Goal: Task Accomplishment & Management: Use online tool/utility

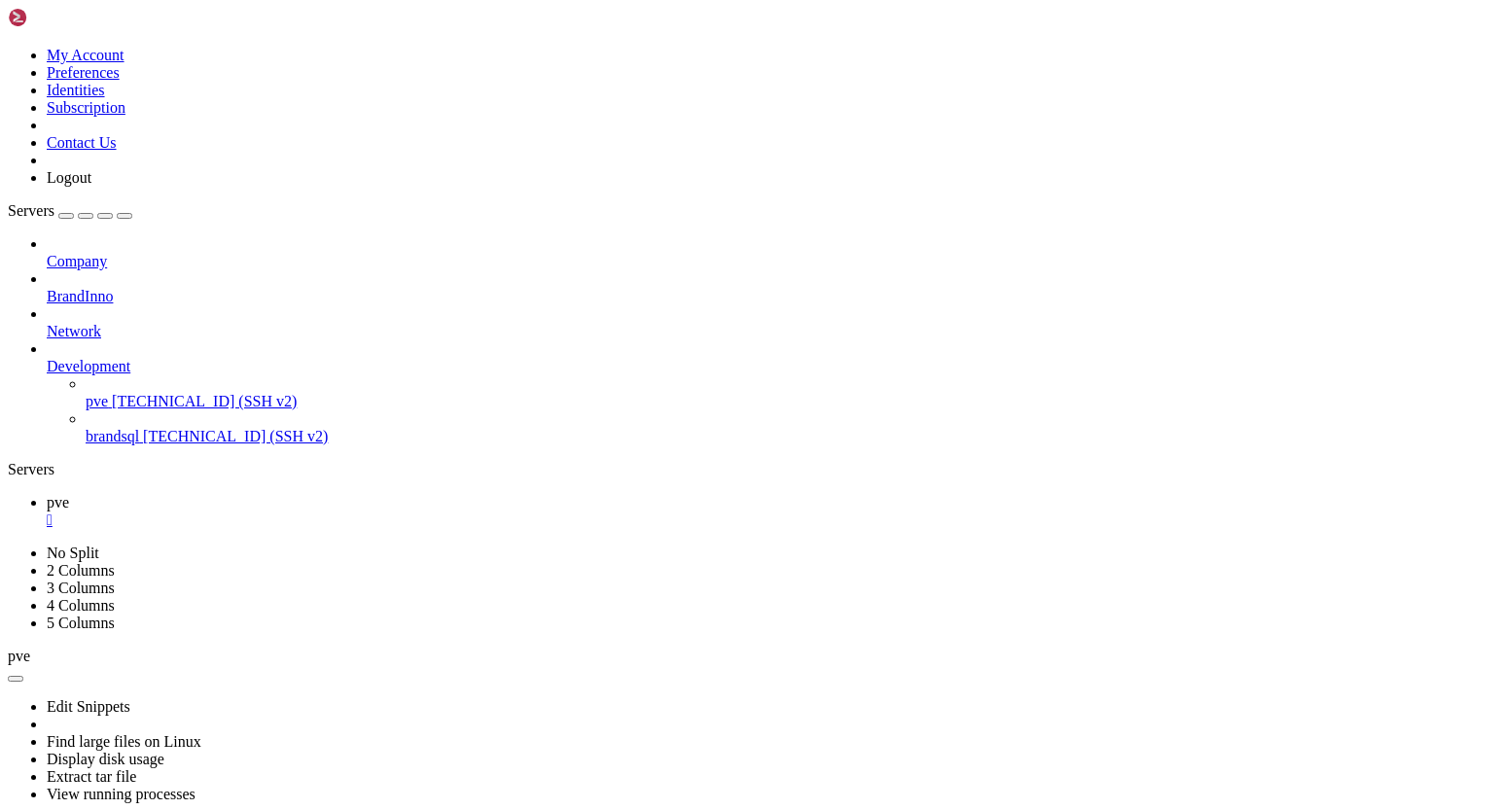
scroll to position [43734, 0]
drag, startPoint x: 266, startPoint y: 1465, endPoint x: 309, endPoint y: 1460, distance: 44.0
drag, startPoint x: 262, startPoint y: 1464, endPoint x: 347, endPoint y: 1463, distance: 85.6
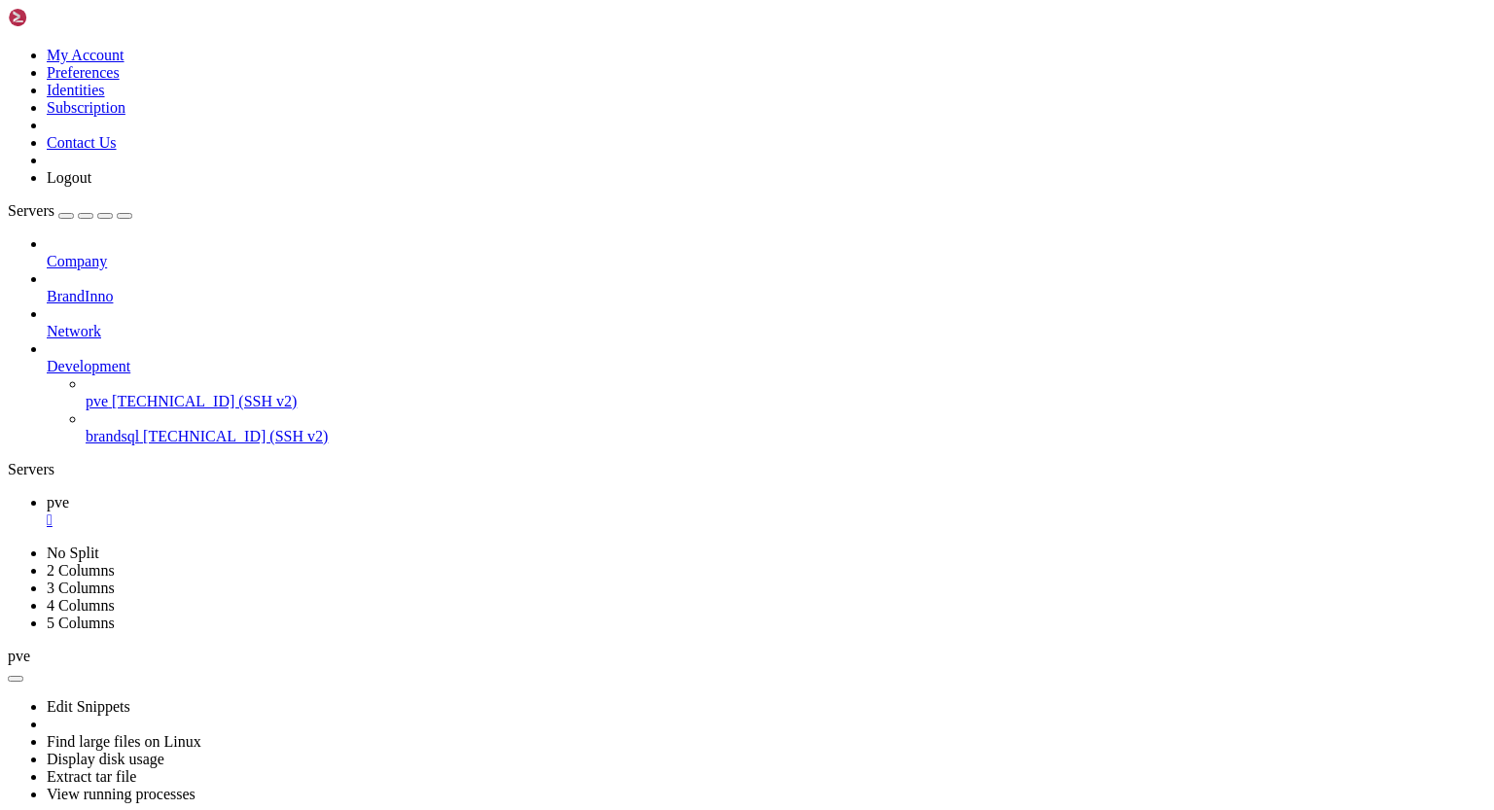
drag, startPoint x: 14, startPoint y: 1253, endPoint x: 177, endPoint y: 1255, distance: 163.4
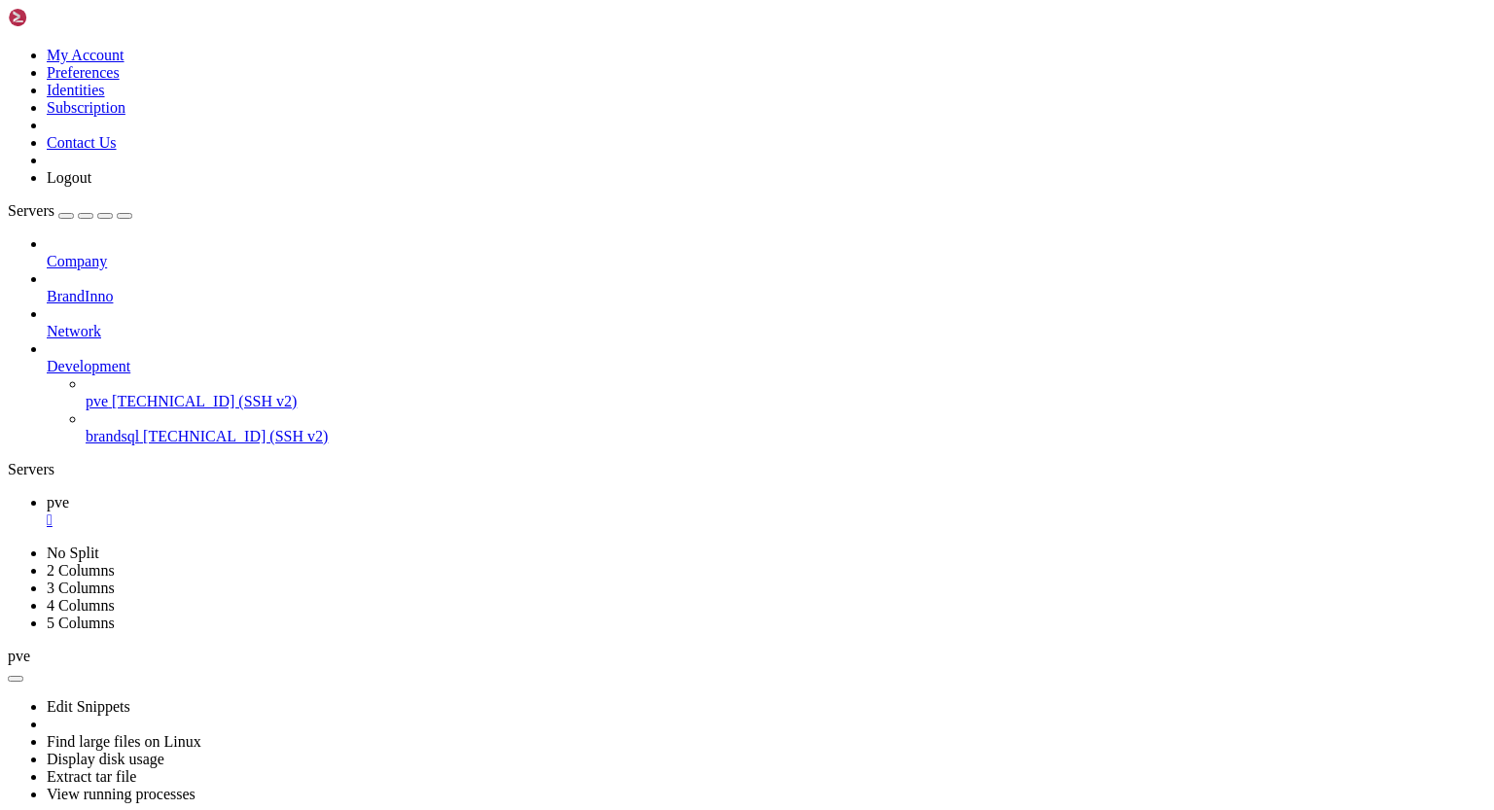
drag, startPoint x: 341, startPoint y: 1251, endPoint x: 16, endPoint y: 1247, distance: 325.9
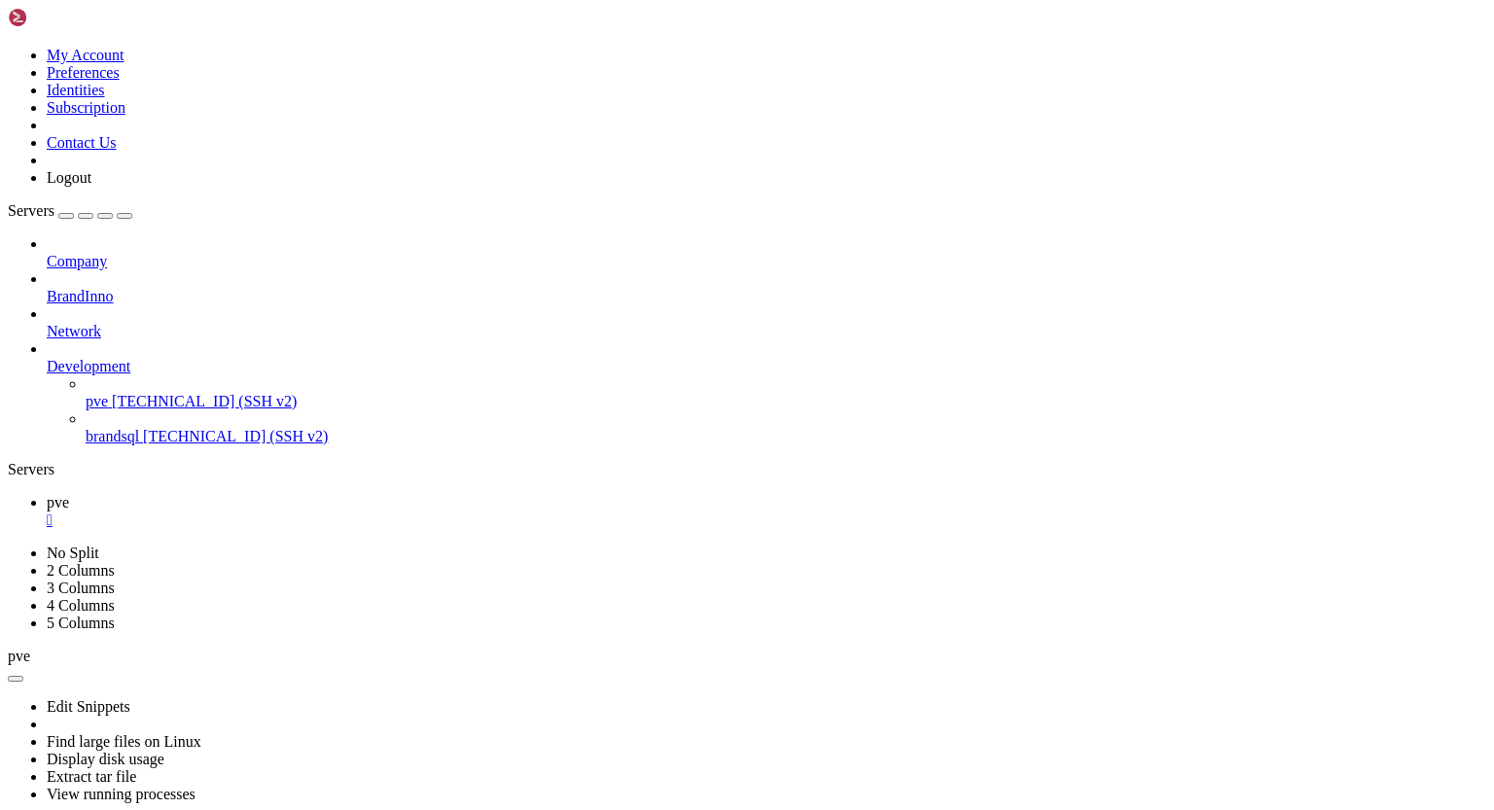
drag, startPoint x: 18, startPoint y: 1235, endPoint x: 335, endPoint y: 1508, distance: 418.0
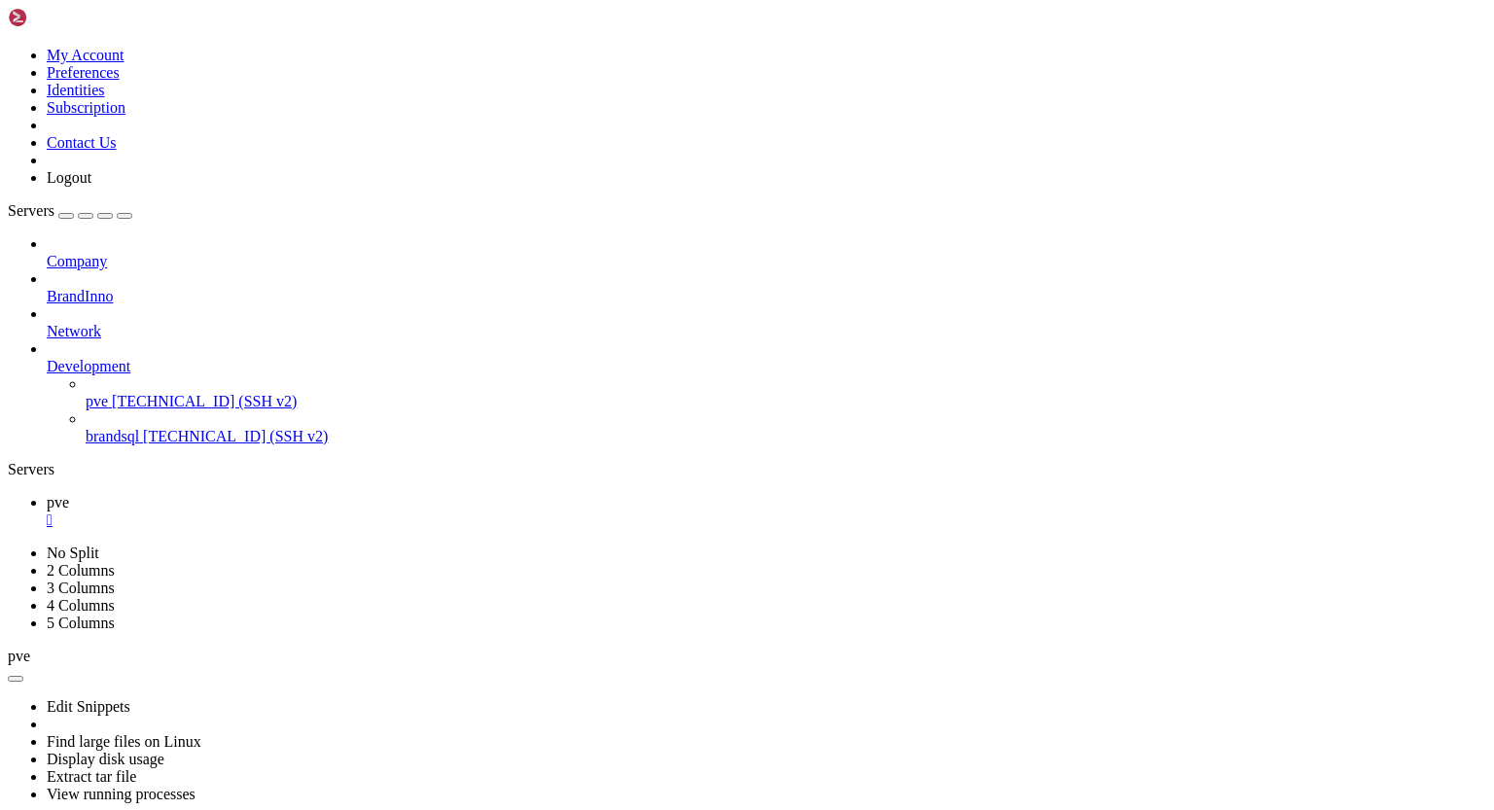
scroll to position [54568, 0]
drag, startPoint x: 124, startPoint y: 1170, endPoint x: 368, endPoint y: 1167, distance: 243.2
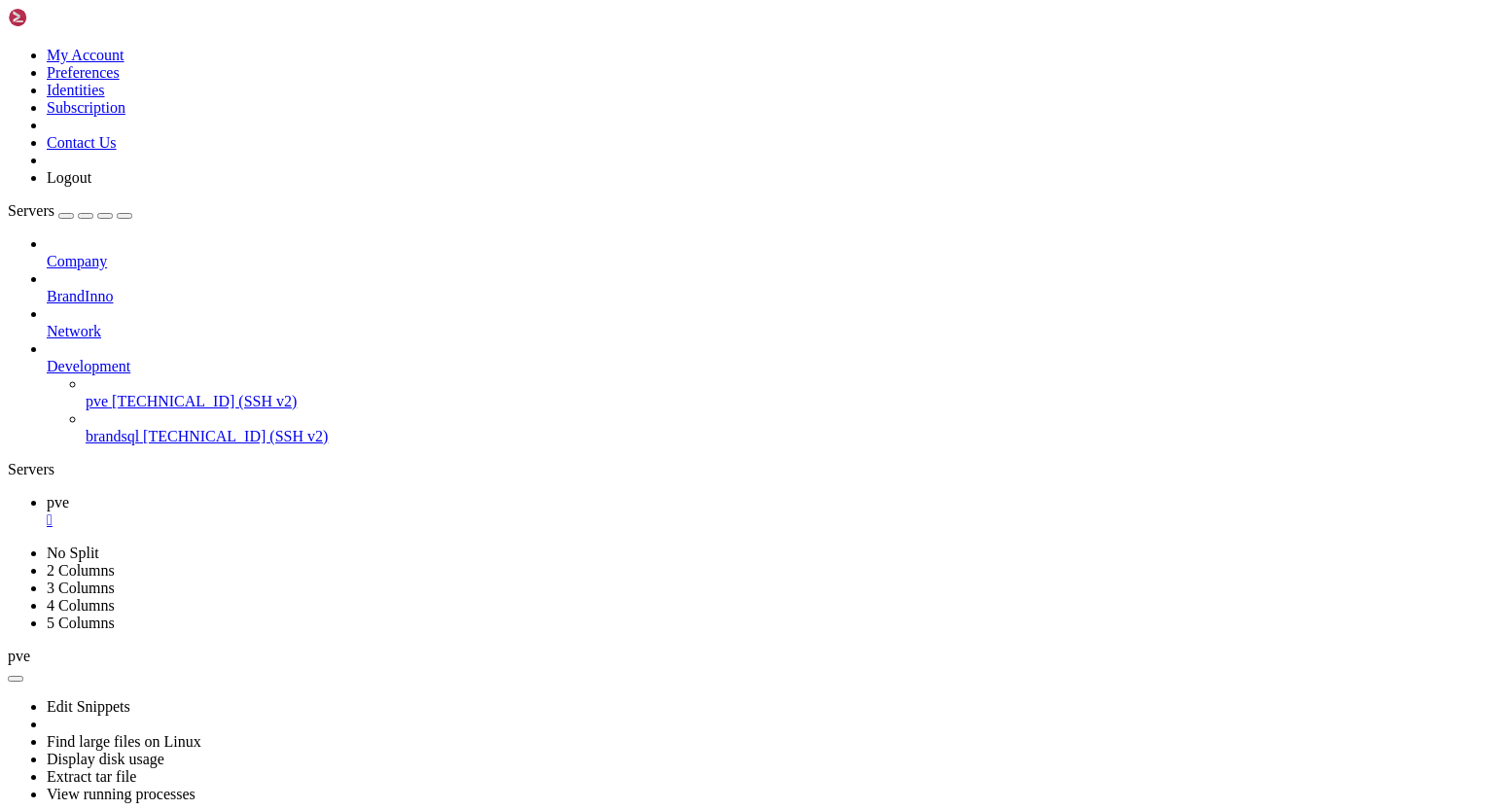
scroll to position [60253, 0]
drag, startPoint x: 17, startPoint y: 1469, endPoint x: 346, endPoint y: 1471, distance: 329.7
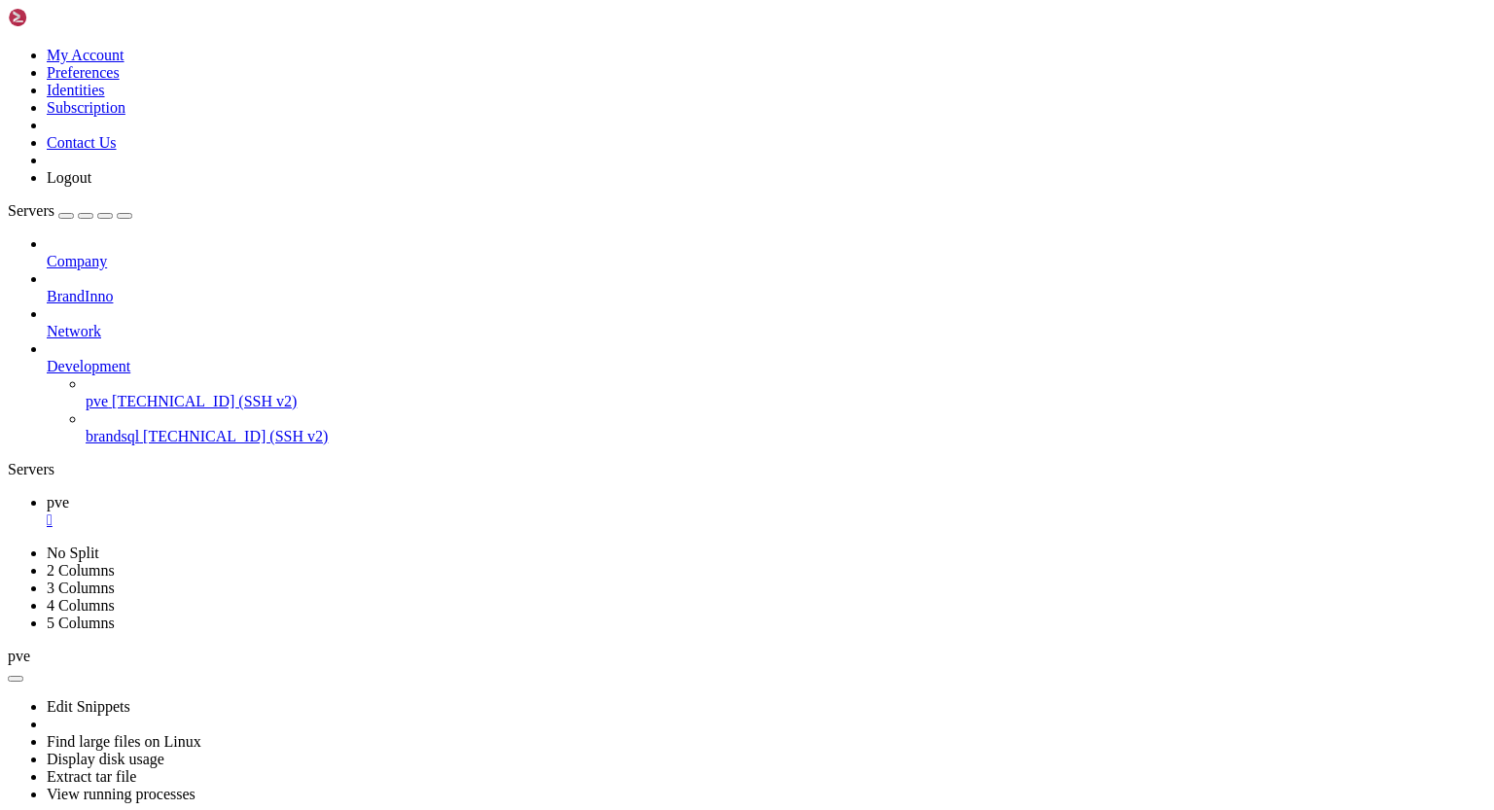
drag, startPoint x: 122, startPoint y: 1348, endPoint x: 368, endPoint y: 1350, distance: 246.1
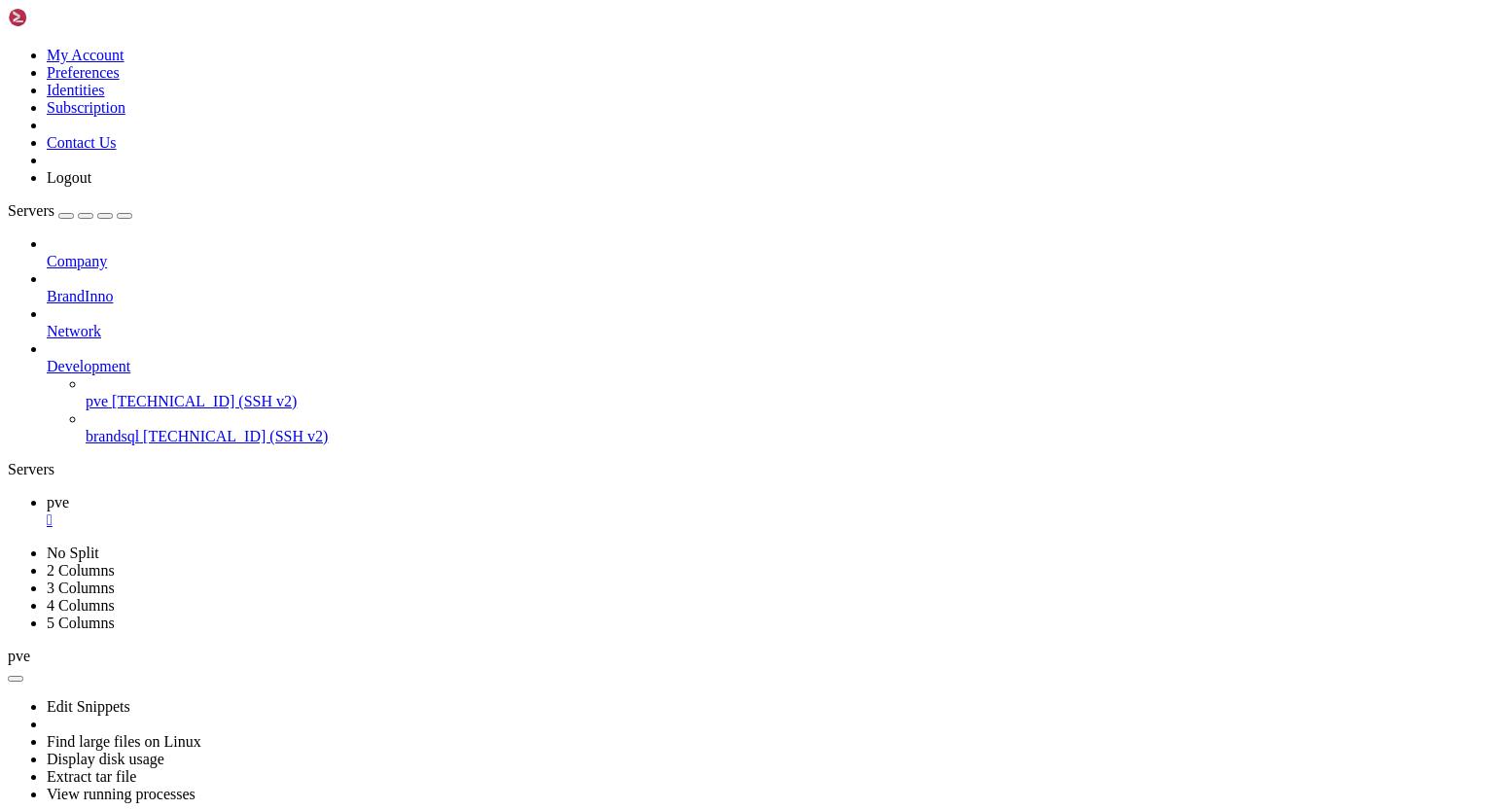
drag, startPoint x: 30, startPoint y: 1496, endPoint x: 482, endPoint y: 1493, distance: 452.3
drag, startPoint x: 291, startPoint y: 1283, endPoint x: 78, endPoint y: 1284, distance: 213.0
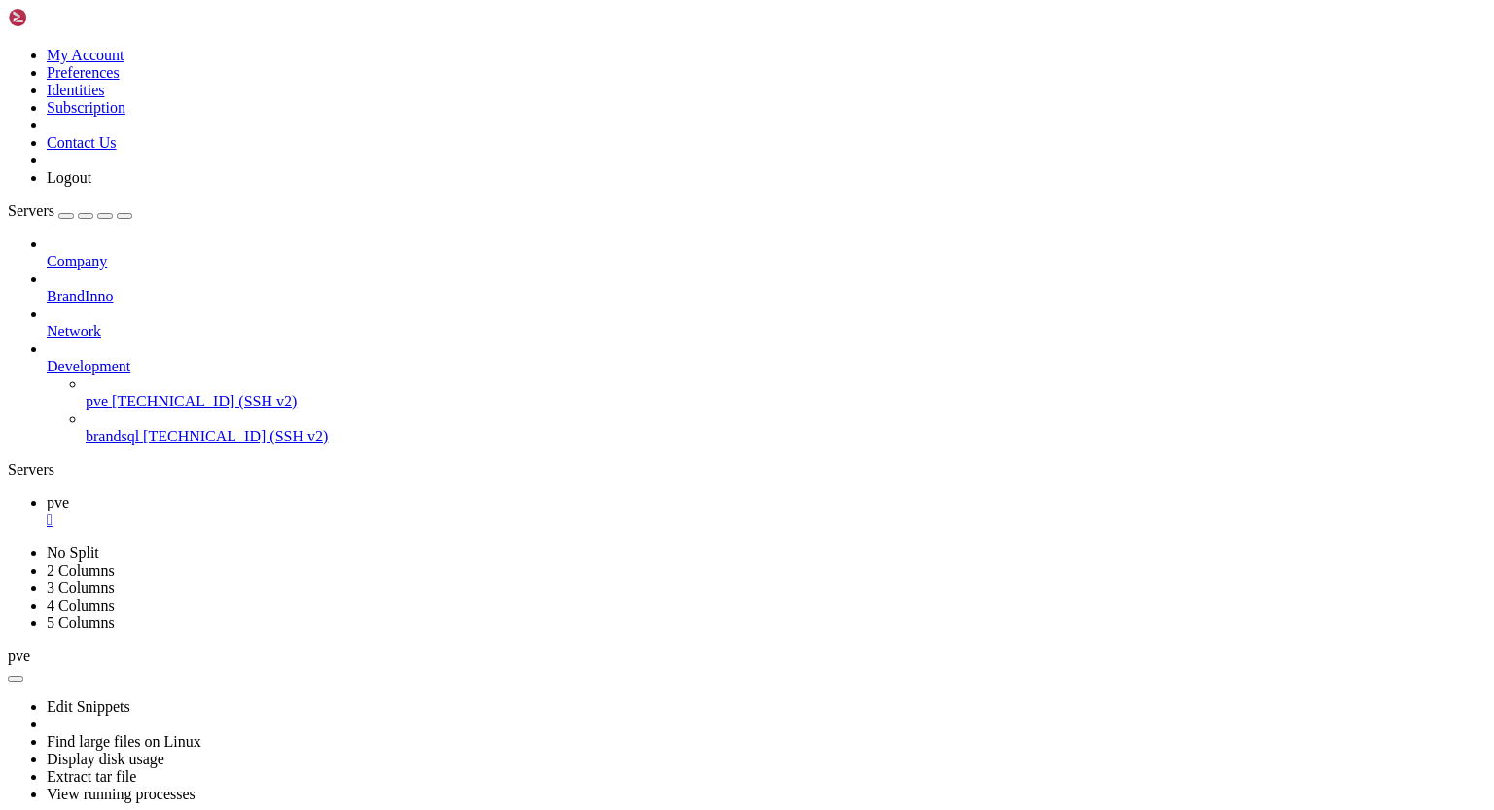
drag, startPoint x: 124, startPoint y: 1018, endPoint x: 369, endPoint y: 1017, distance: 244.1
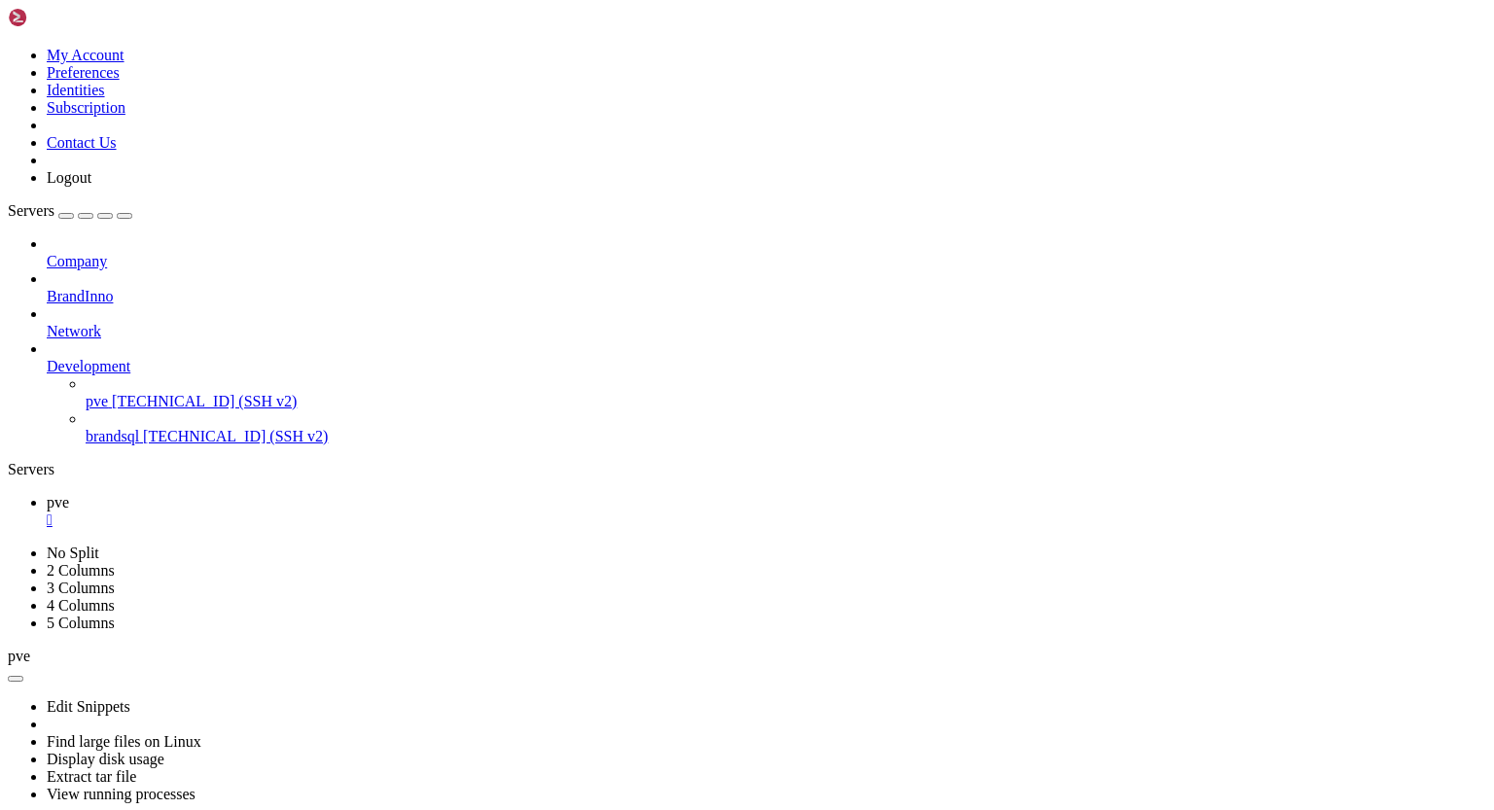
drag, startPoint x: 124, startPoint y: 1097, endPoint x: 576, endPoint y: 1105, distance: 452.3
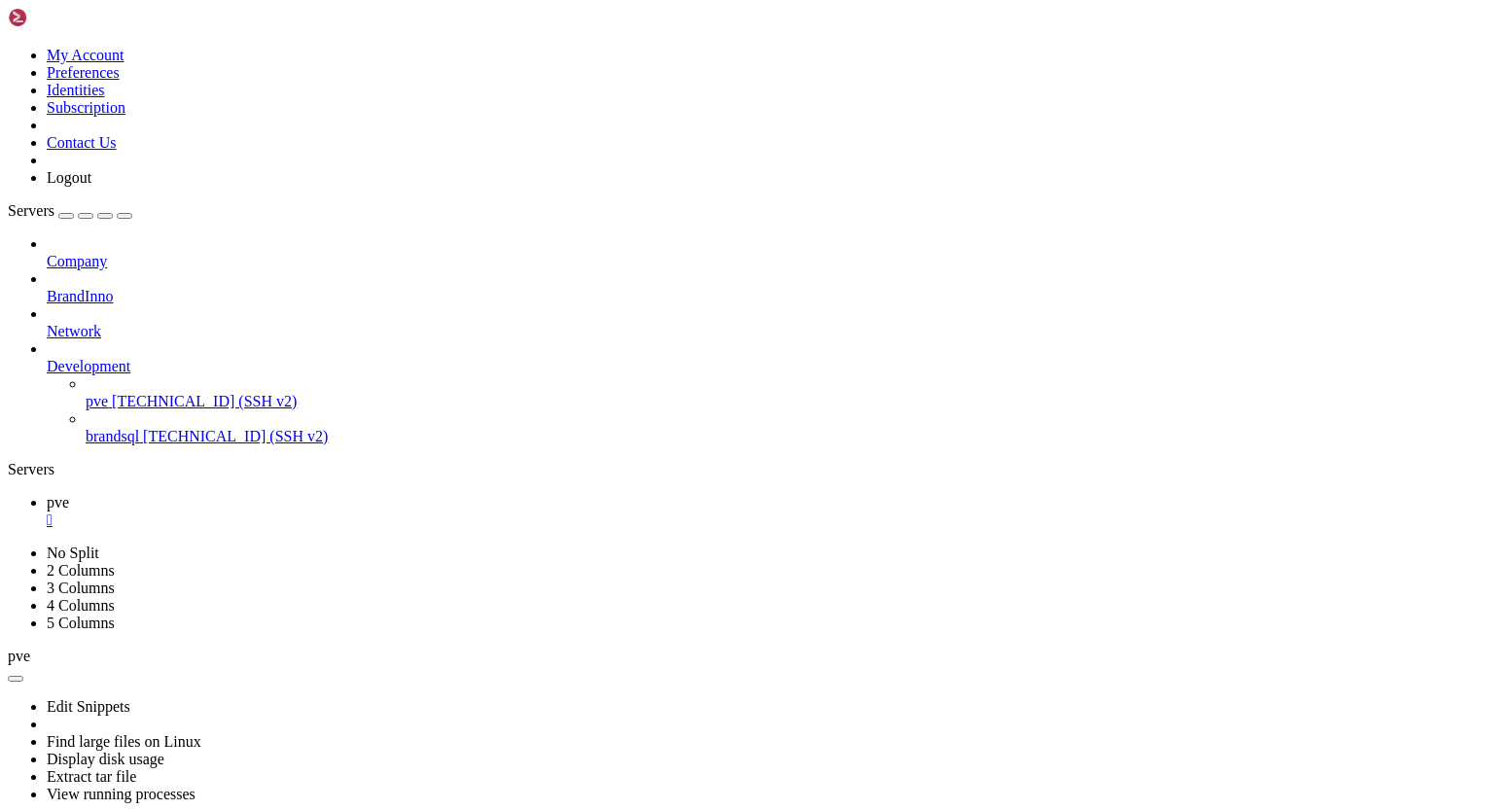
drag, startPoint x: 18, startPoint y: 1283, endPoint x: 192, endPoint y: 1437, distance: 231.5
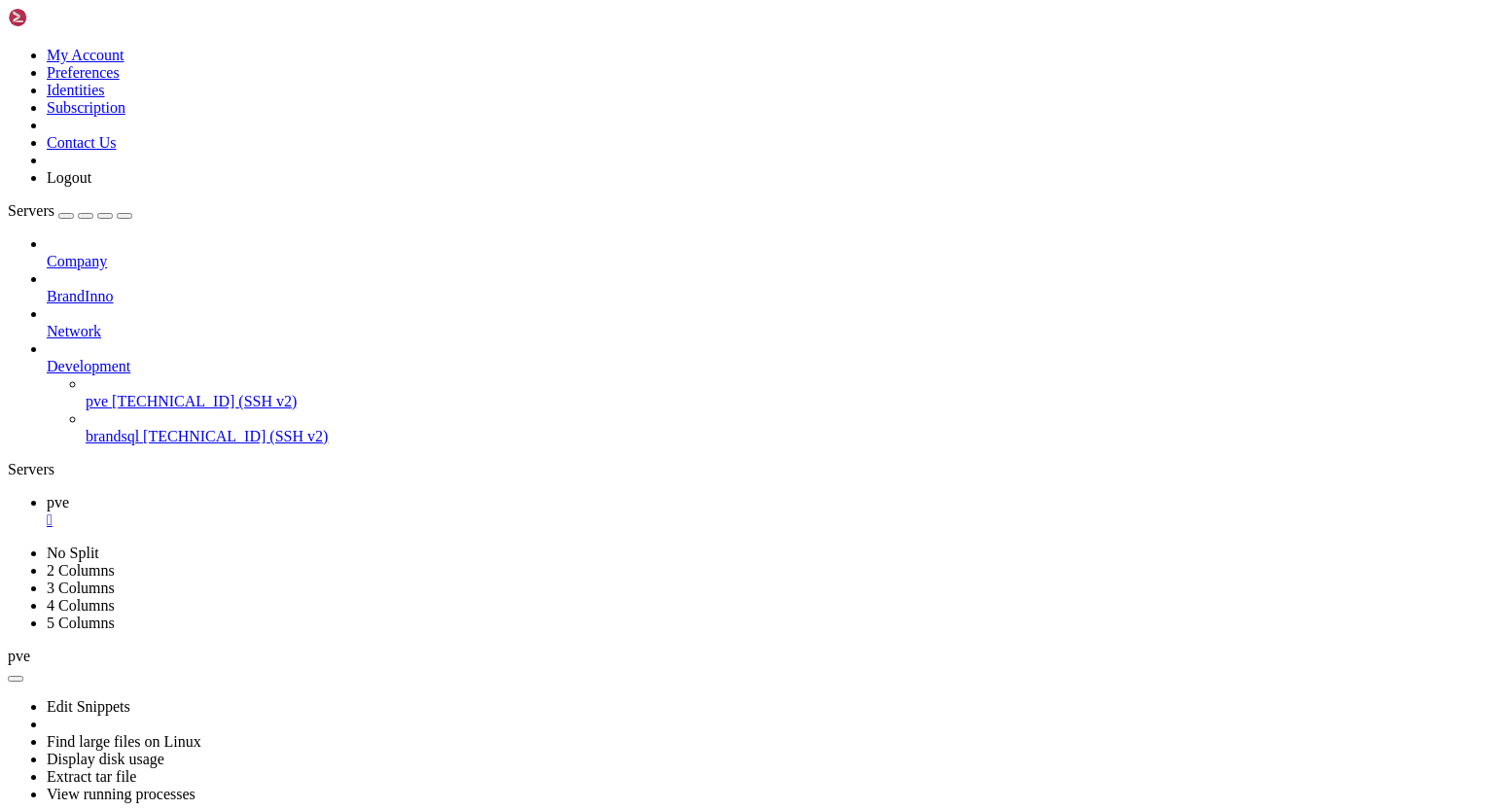
scroll to position [83655, 0]
drag, startPoint x: 18, startPoint y: 952, endPoint x: 76, endPoint y: 979, distance: 63.5
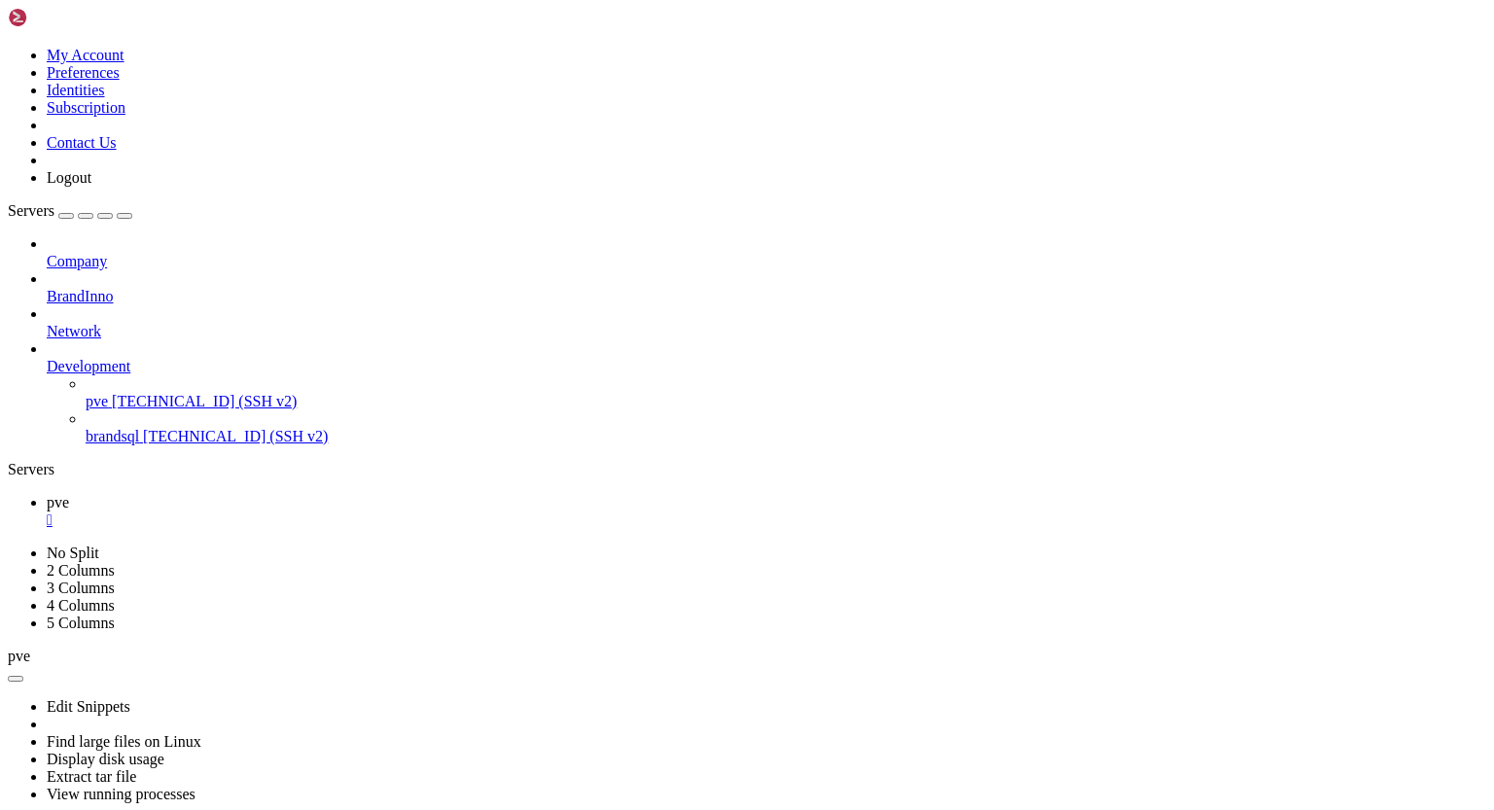
scroll to position [84641, 0]
drag, startPoint x: 18, startPoint y: 1000, endPoint x: 200, endPoint y: 1157, distance: 241.4
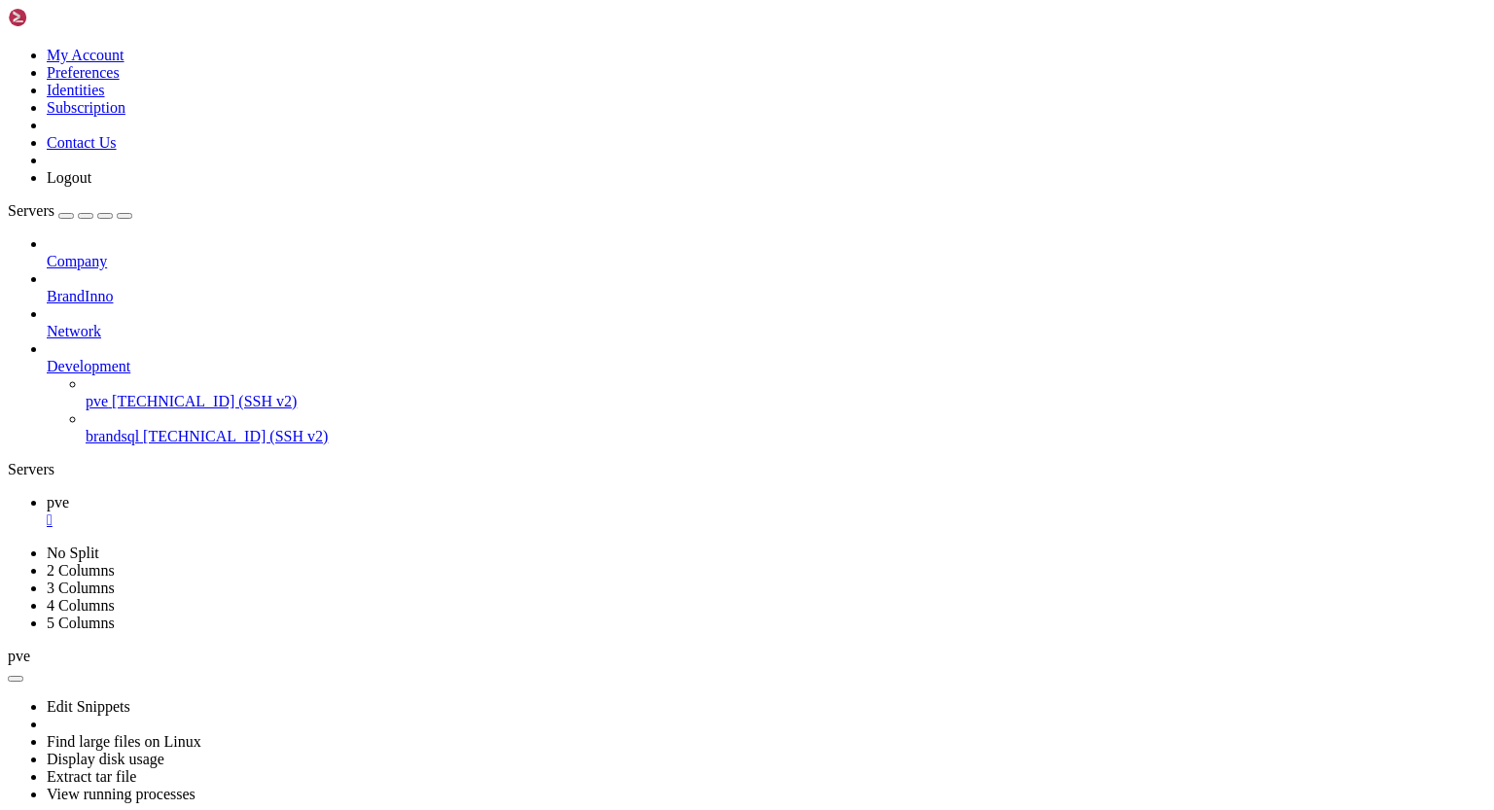
scroll to position [85947, 0]
drag, startPoint x: 245, startPoint y: 1435, endPoint x: 383, endPoint y: 1436, distance: 138.1
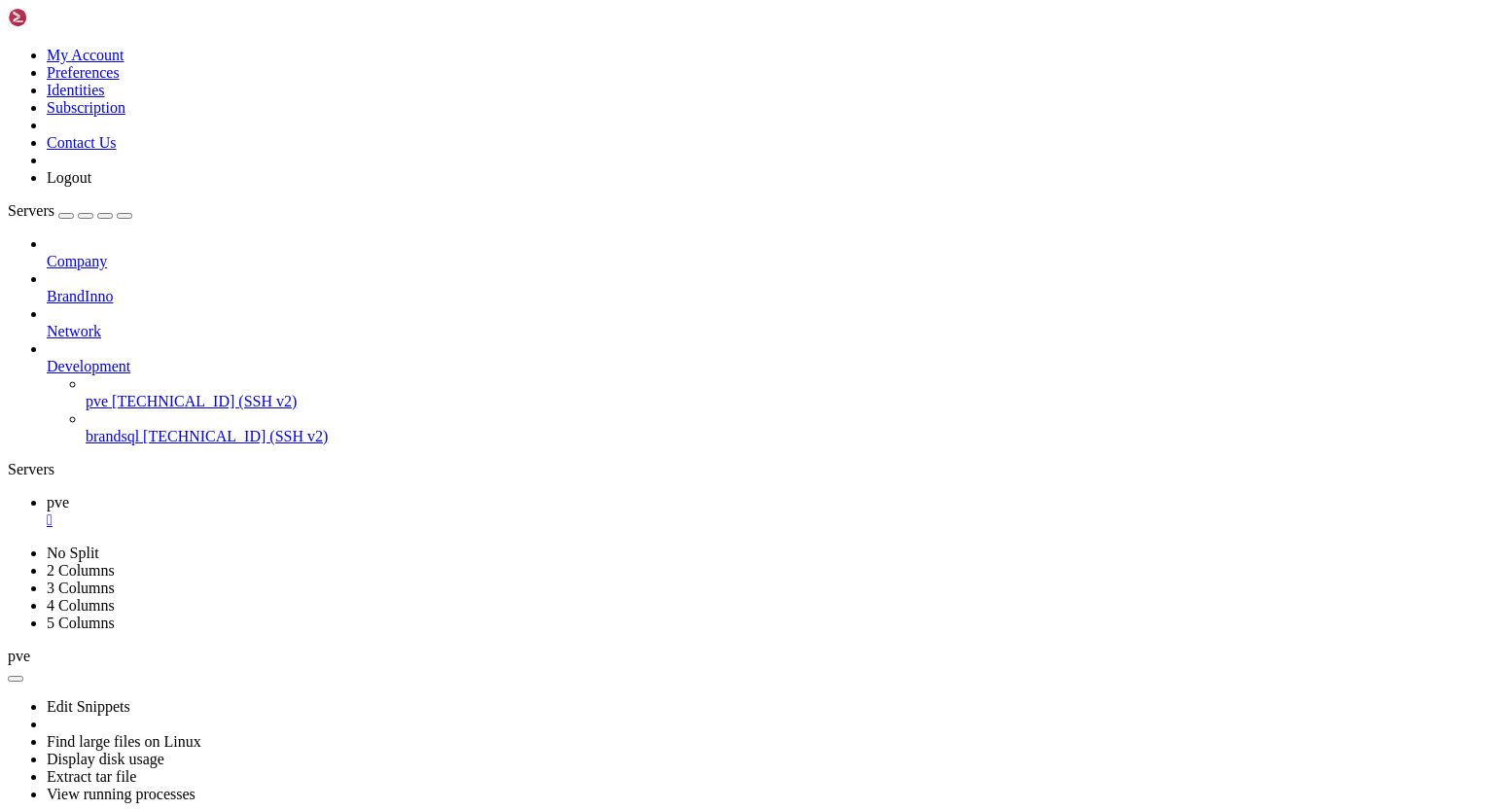
drag, startPoint x: 19, startPoint y: 1316, endPoint x: 444, endPoint y: 1496, distance: 461.6
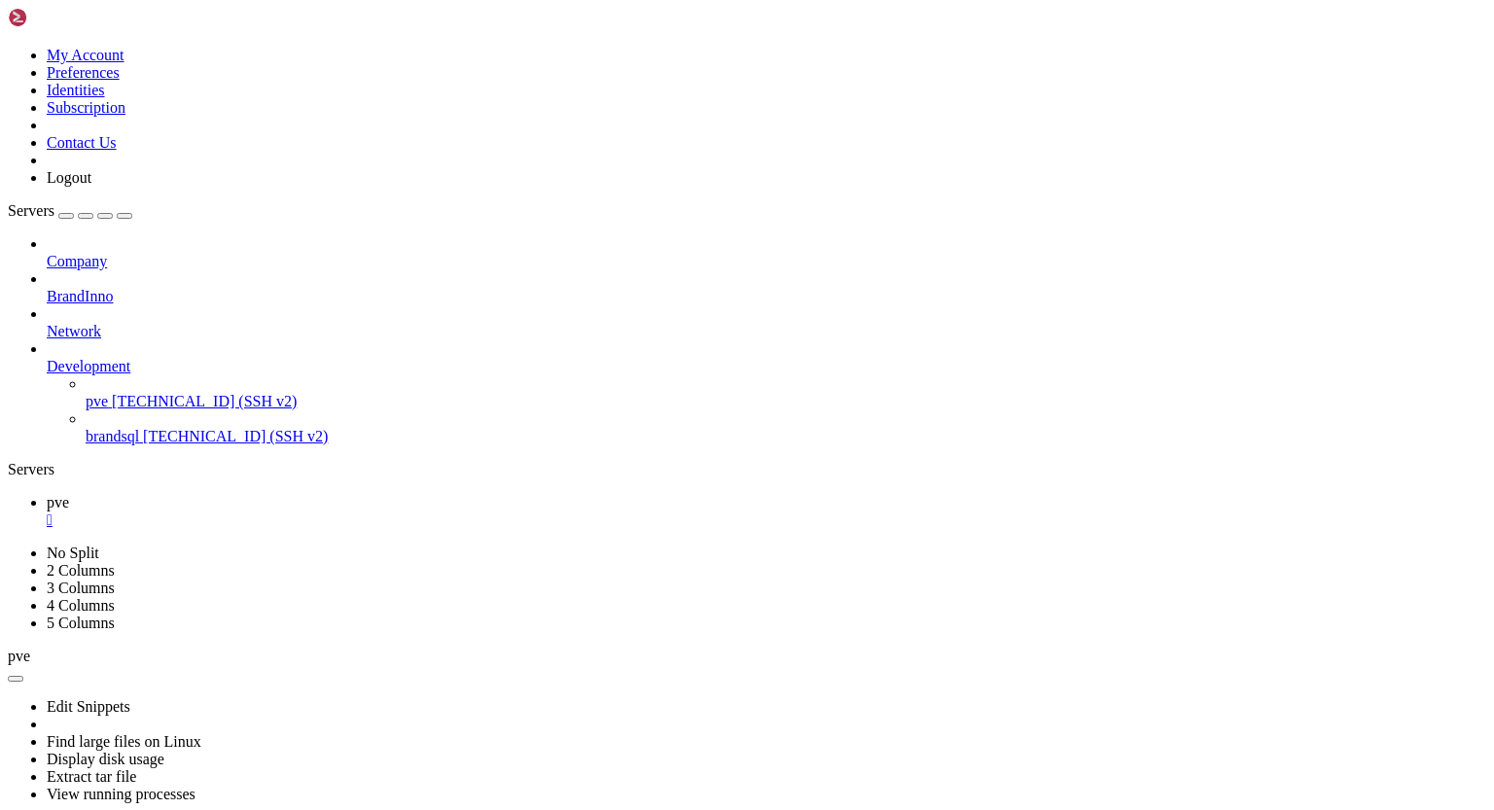
drag, startPoint x: 17, startPoint y: 1398, endPoint x: 209, endPoint y: 1513, distance: 224.7
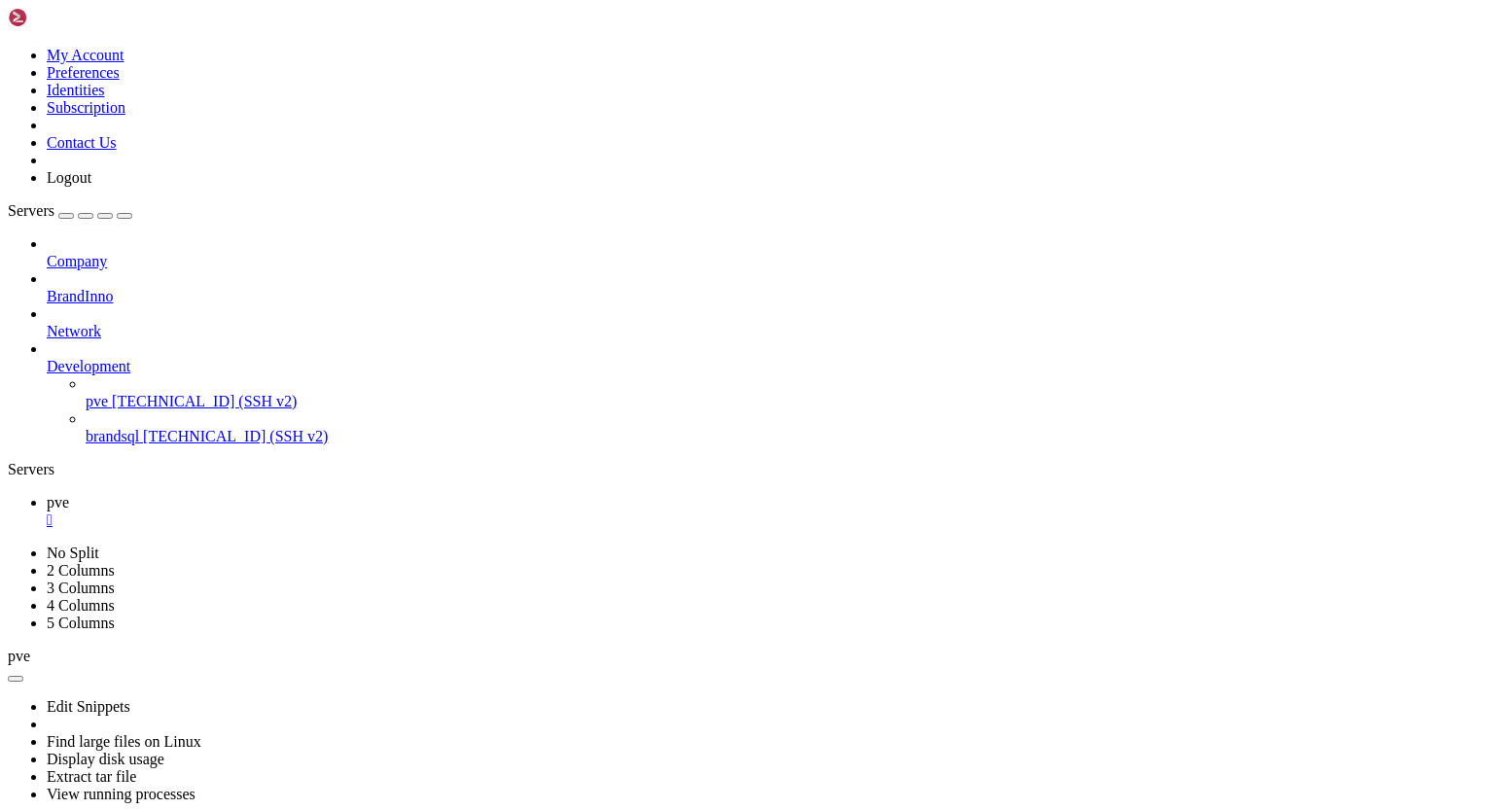
drag, startPoint x: 17, startPoint y: 1270, endPoint x: 418, endPoint y: 1509, distance: 467.1
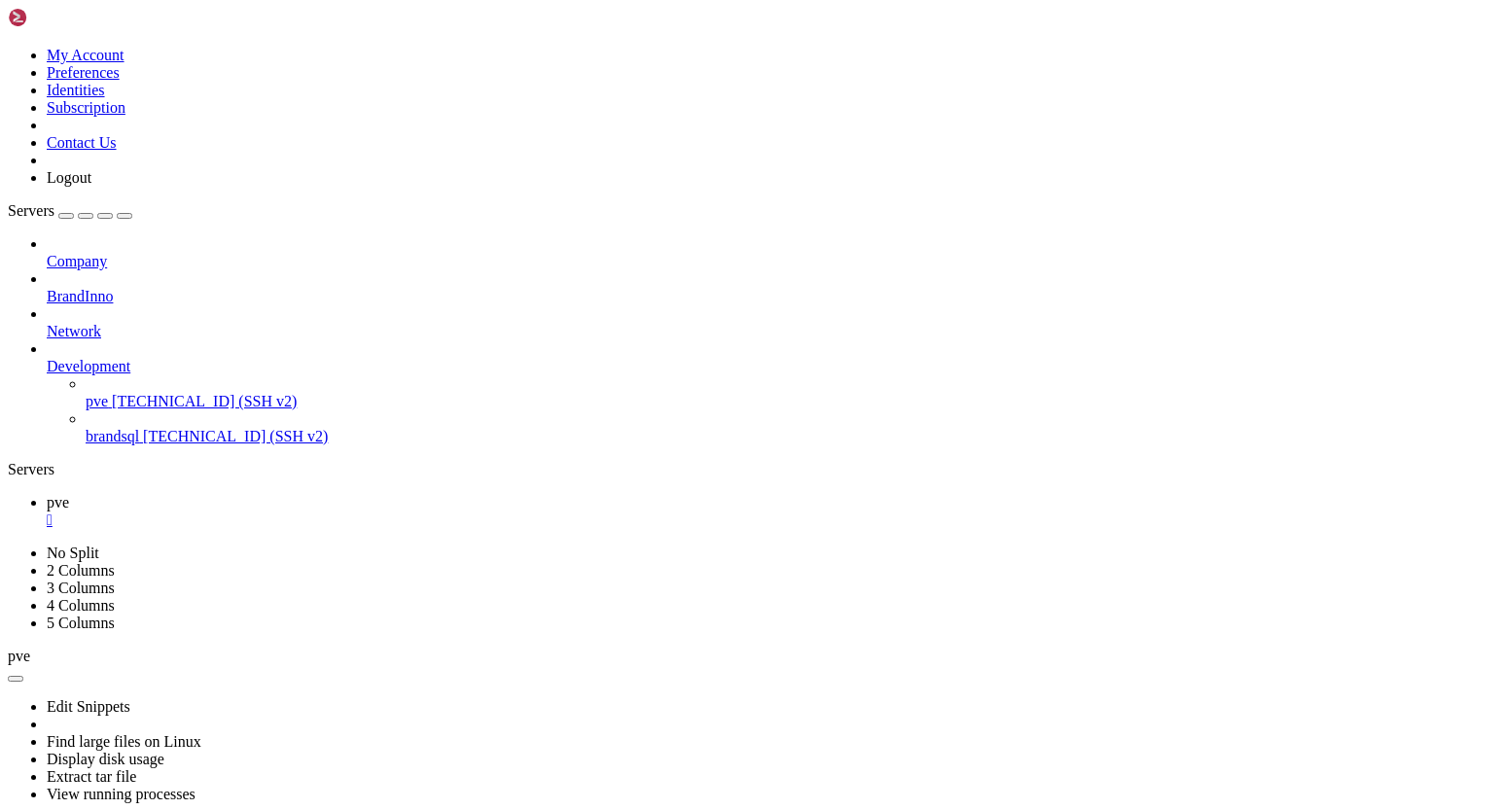
drag, startPoint x: 18, startPoint y: 1134, endPoint x: 163, endPoint y: 1282, distance: 207.7
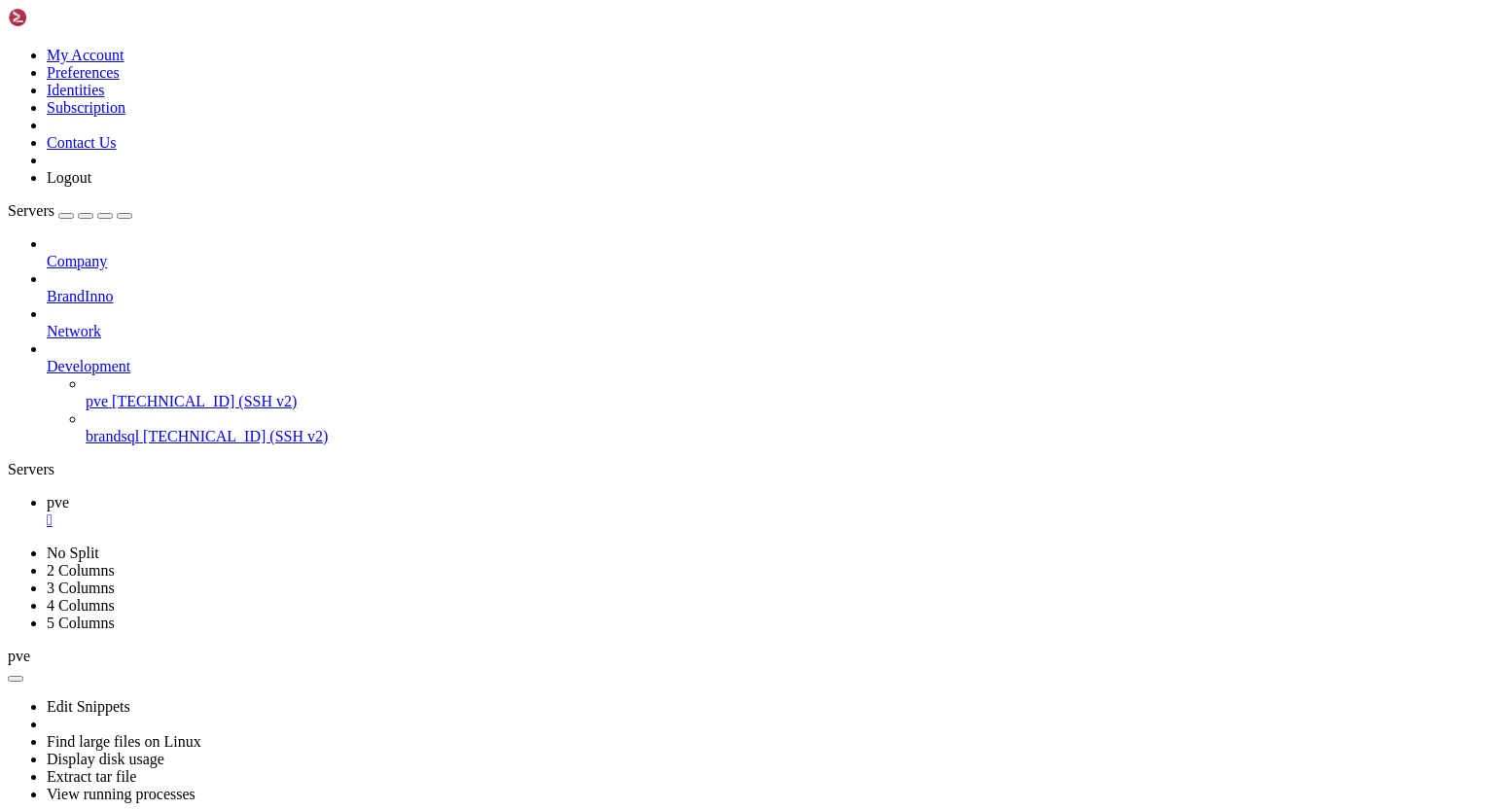
drag, startPoint x: 16, startPoint y: 1264, endPoint x: 286, endPoint y: 1416, distance: 310.1
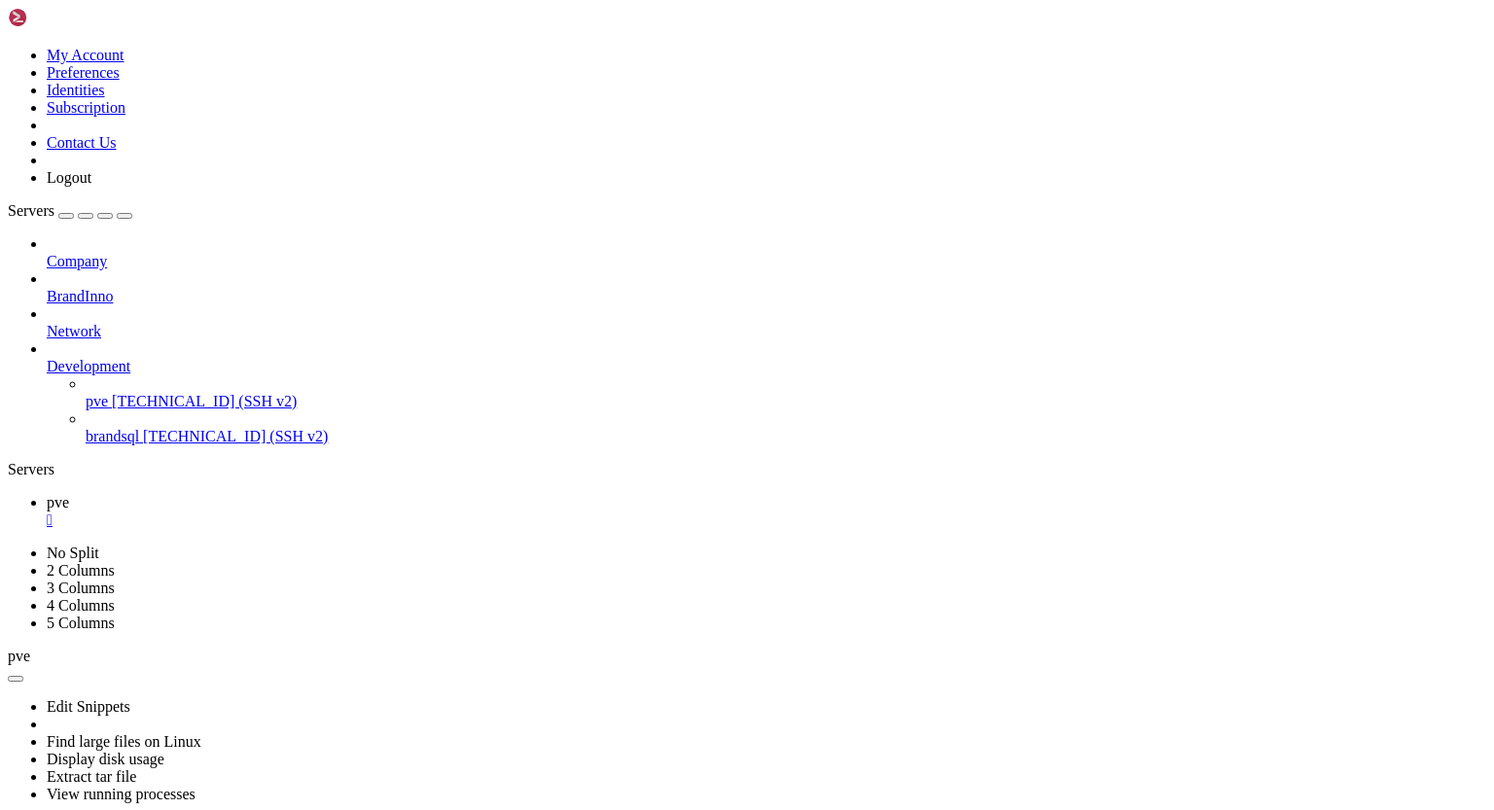
drag, startPoint x: 534, startPoint y: 20, endPoint x: 338, endPoint y: 24, distance: 196.5
click at [338, 494] on ul "pve " at bounding box center [747, 511] width 1478 height 35
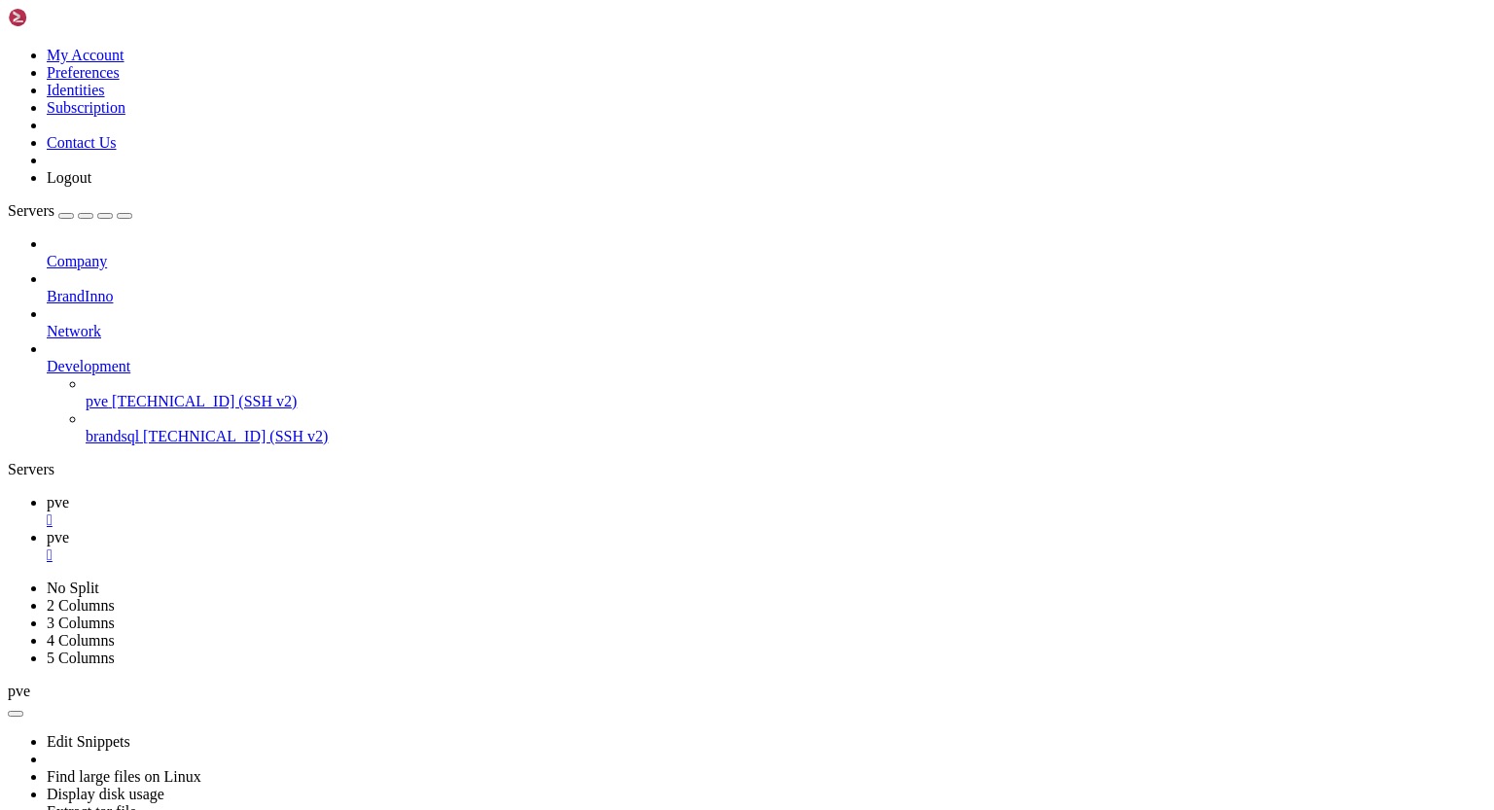
scroll to position [0, 0]
click at [282, 494] on link "pve " at bounding box center [766, 511] width 1439 height 35
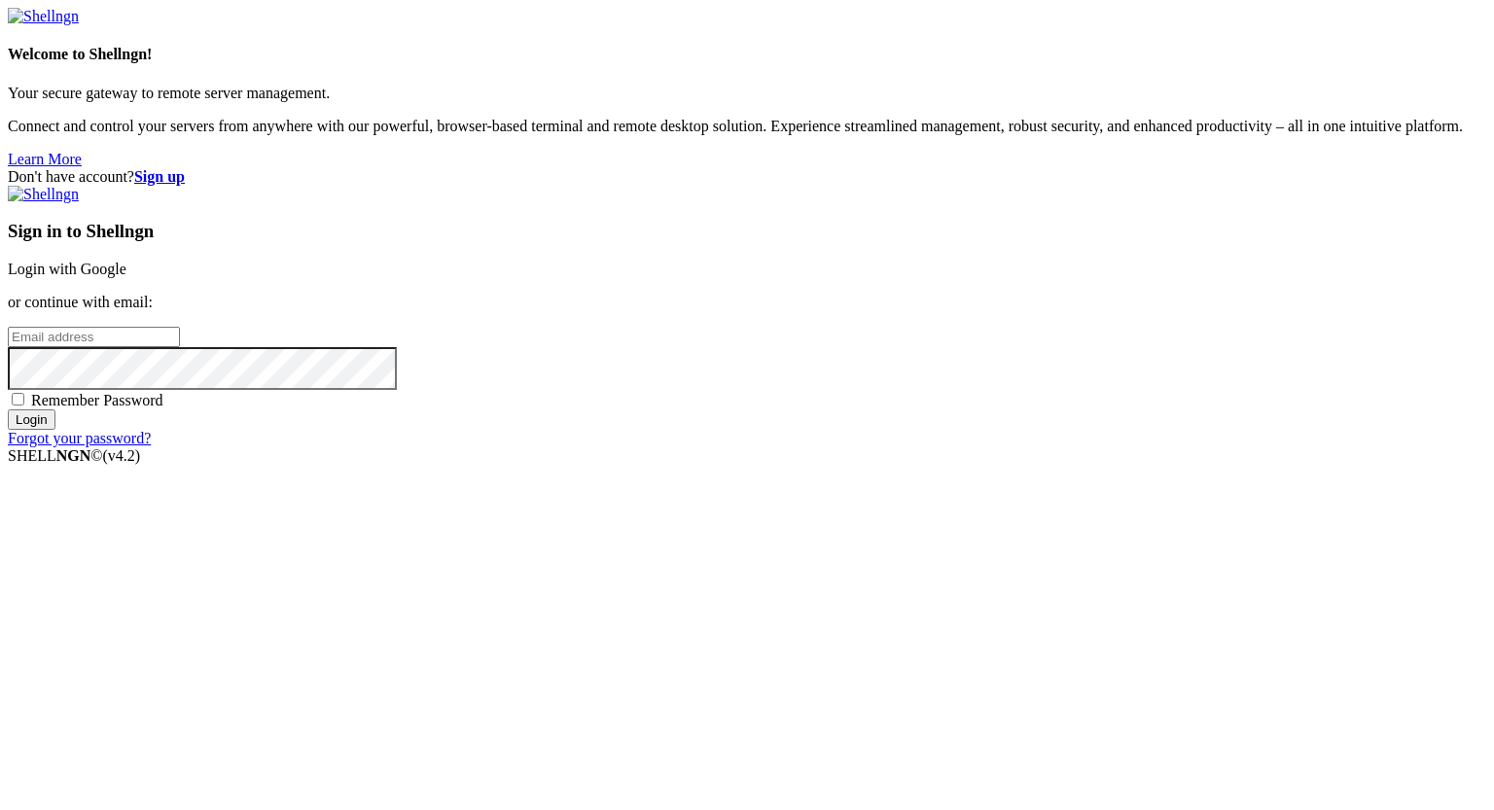
type input "eric@uceng.com"
click at [55, 430] on input "Login" at bounding box center [32, 419] width 48 height 20
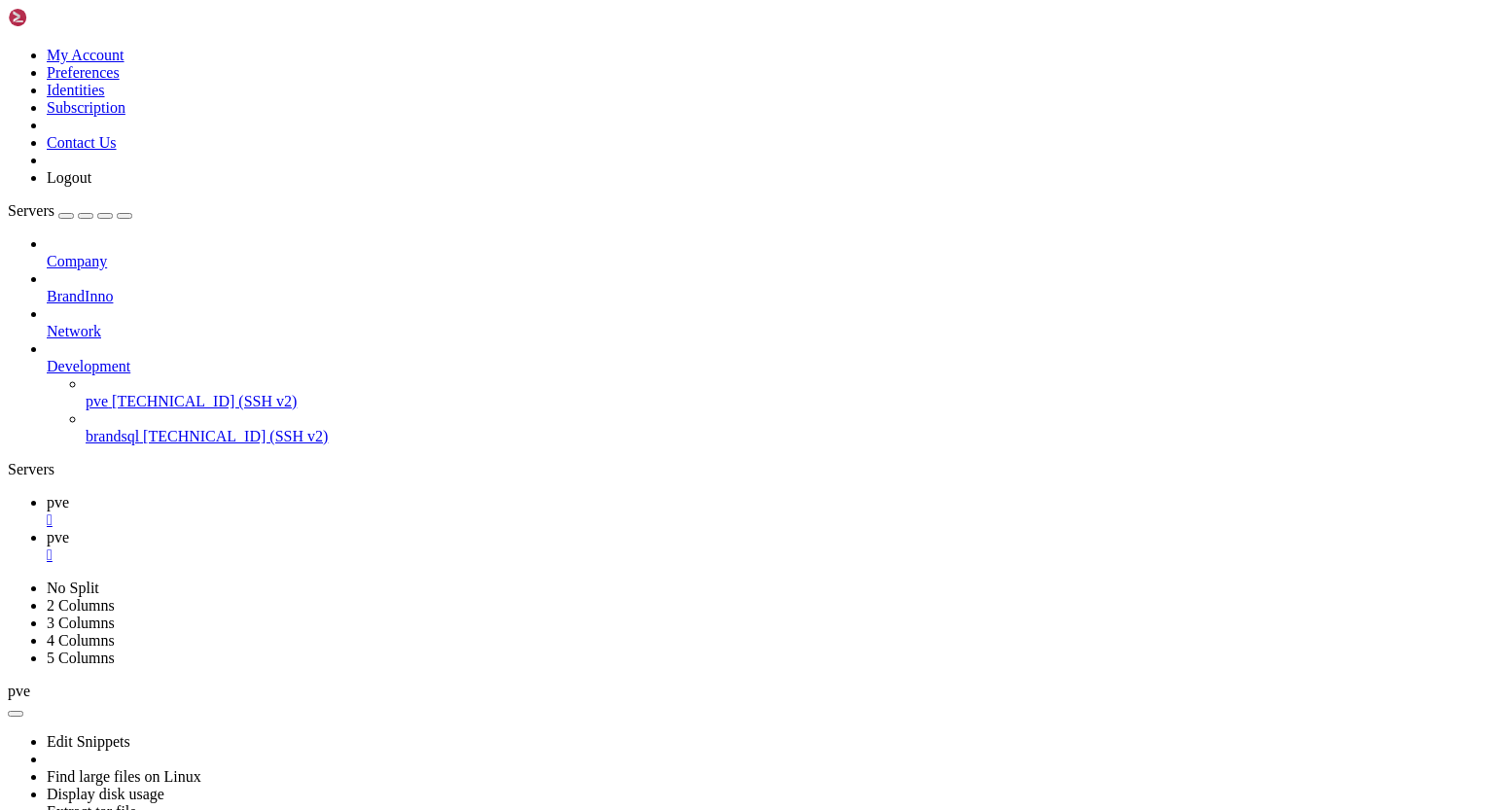
scroll to position [93388, 0]
click at [69, 494] on span "pve" at bounding box center [58, 502] width 22 height 17
click at [69, 529] on span "pve" at bounding box center [58, 537] width 22 height 17
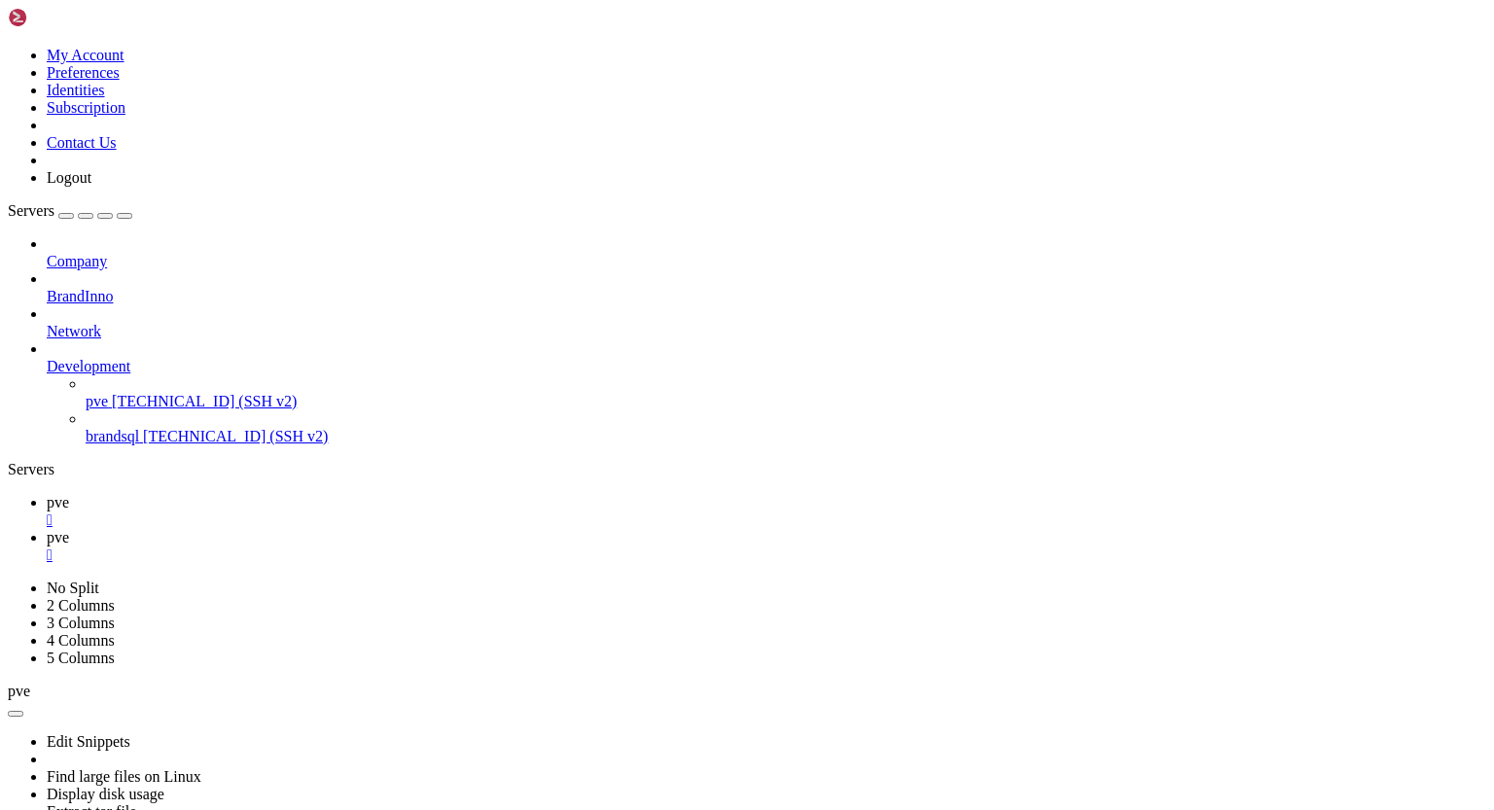
scroll to position [93520, 0]
click at [69, 494] on span "pve" at bounding box center [58, 502] width 22 height 17
click at [69, 529] on span "pve" at bounding box center [58, 537] width 22 height 17
click at [69, 494] on span "pve" at bounding box center [58, 502] width 22 height 17
drag, startPoint x: 18, startPoint y: 1414, endPoint x: 188, endPoint y: 1533, distance: 207.5
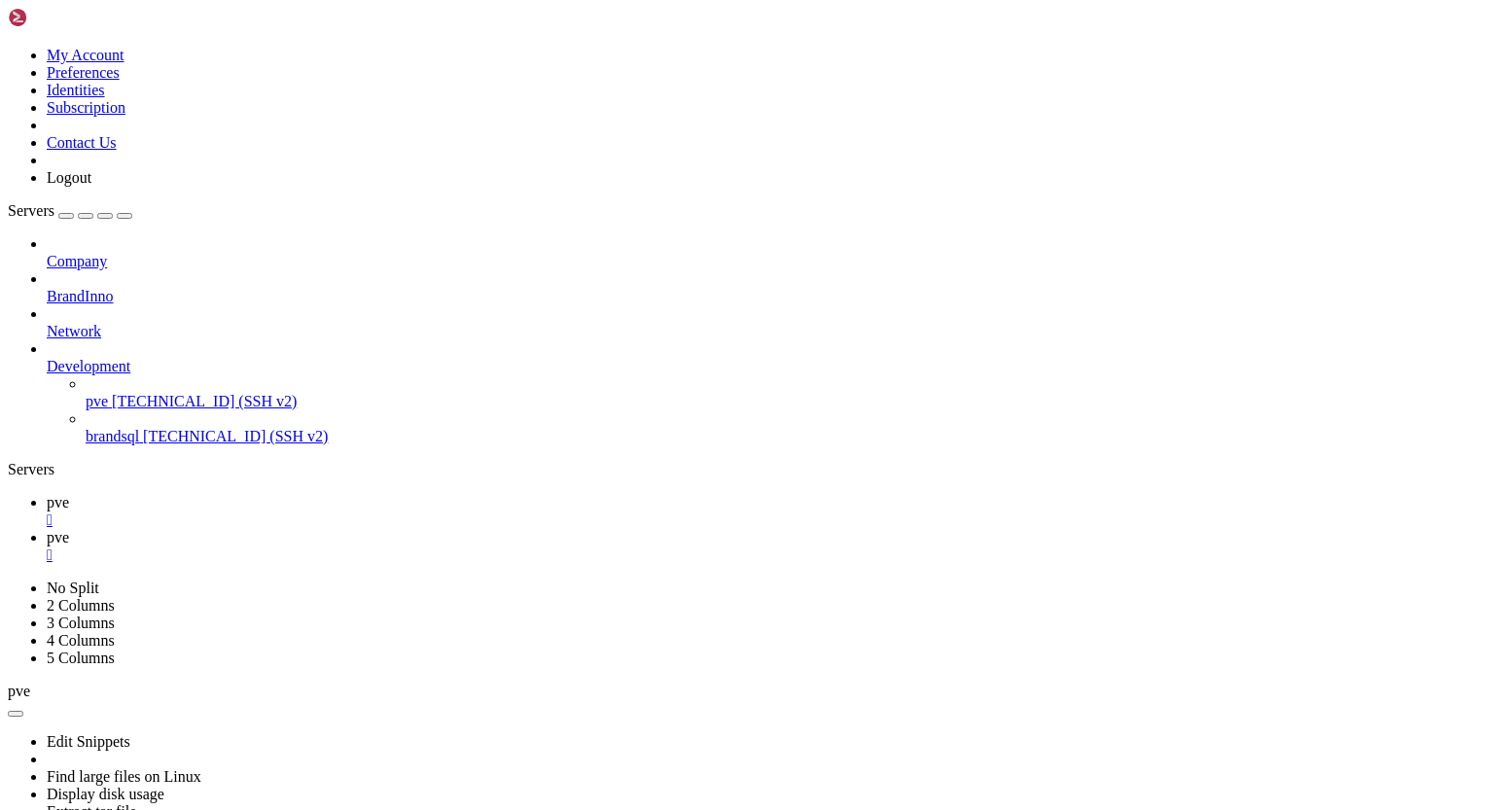
drag, startPoint x: 18, startPoint y: 957, endPoint x: 218, endPoint y: 1550, distance: 626.2
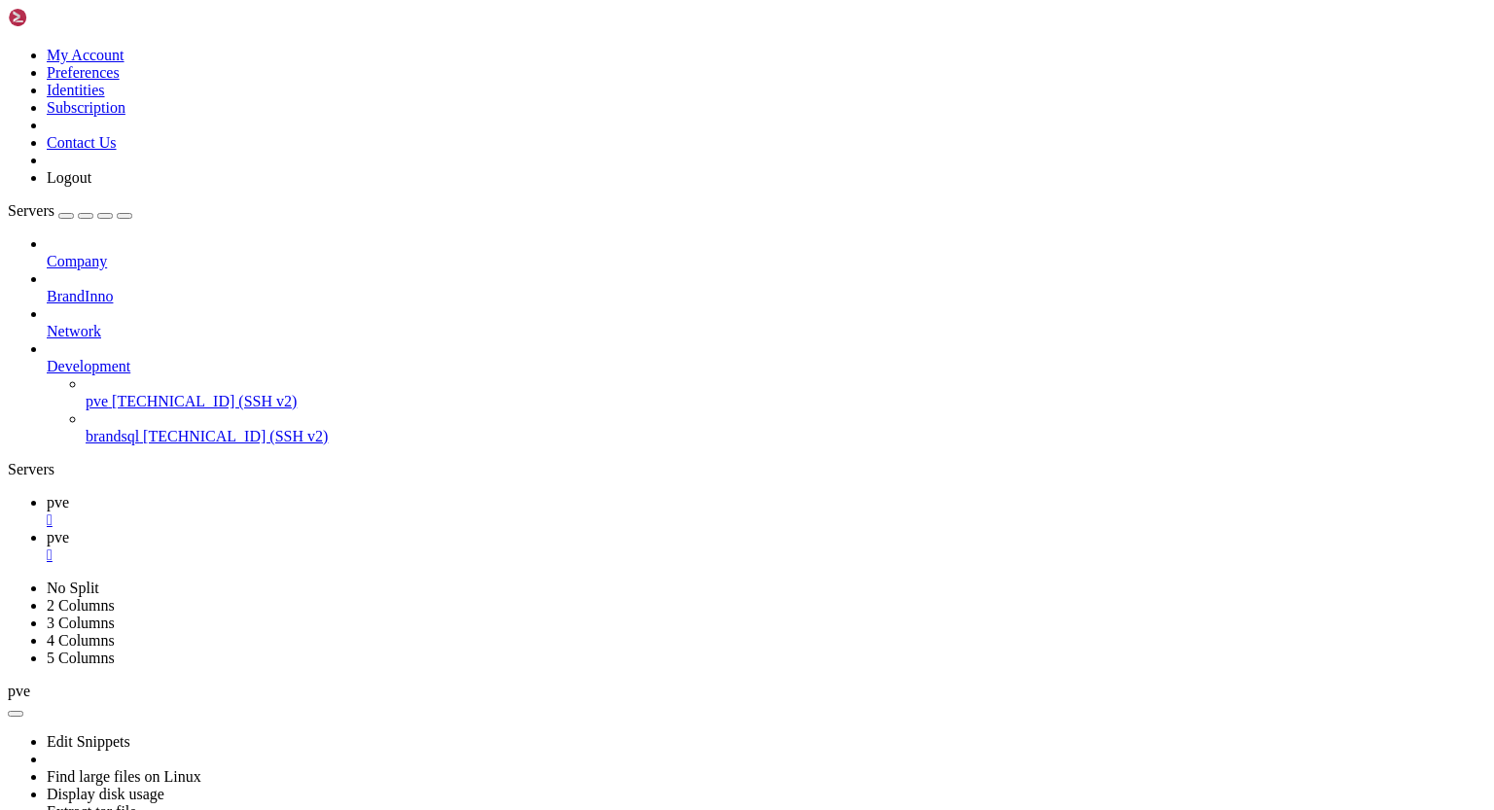
drag, startPoint x: 18, startPoint y: 1257, endPoint x: 163, endPoint y: 1553, distance: 330.6
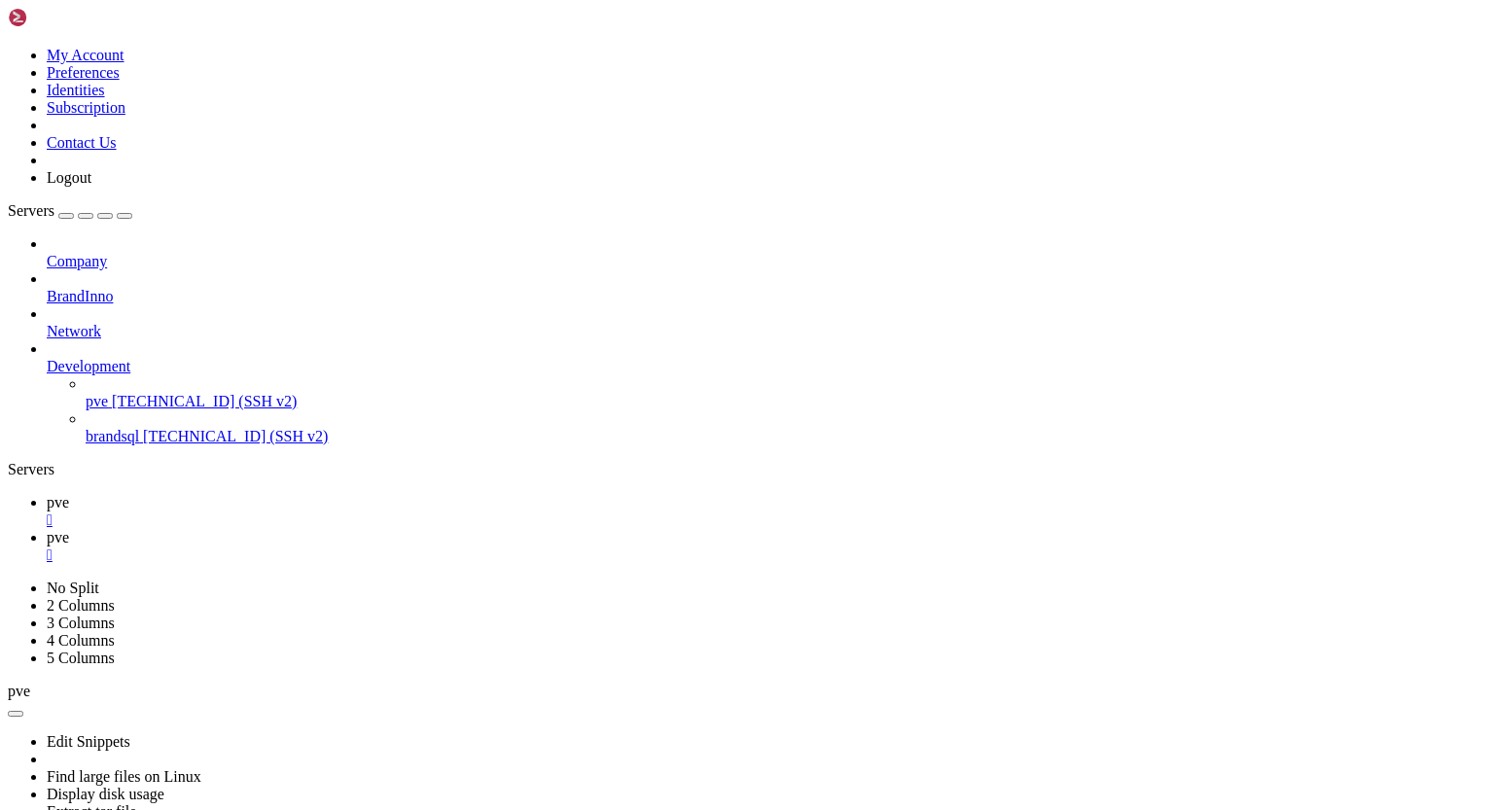
scroll to position [95505, 0]
drag, startPoint x: 19, startPoint y: 1052, endPoint x: 163, endPoint y: 1247, distance: 242.0
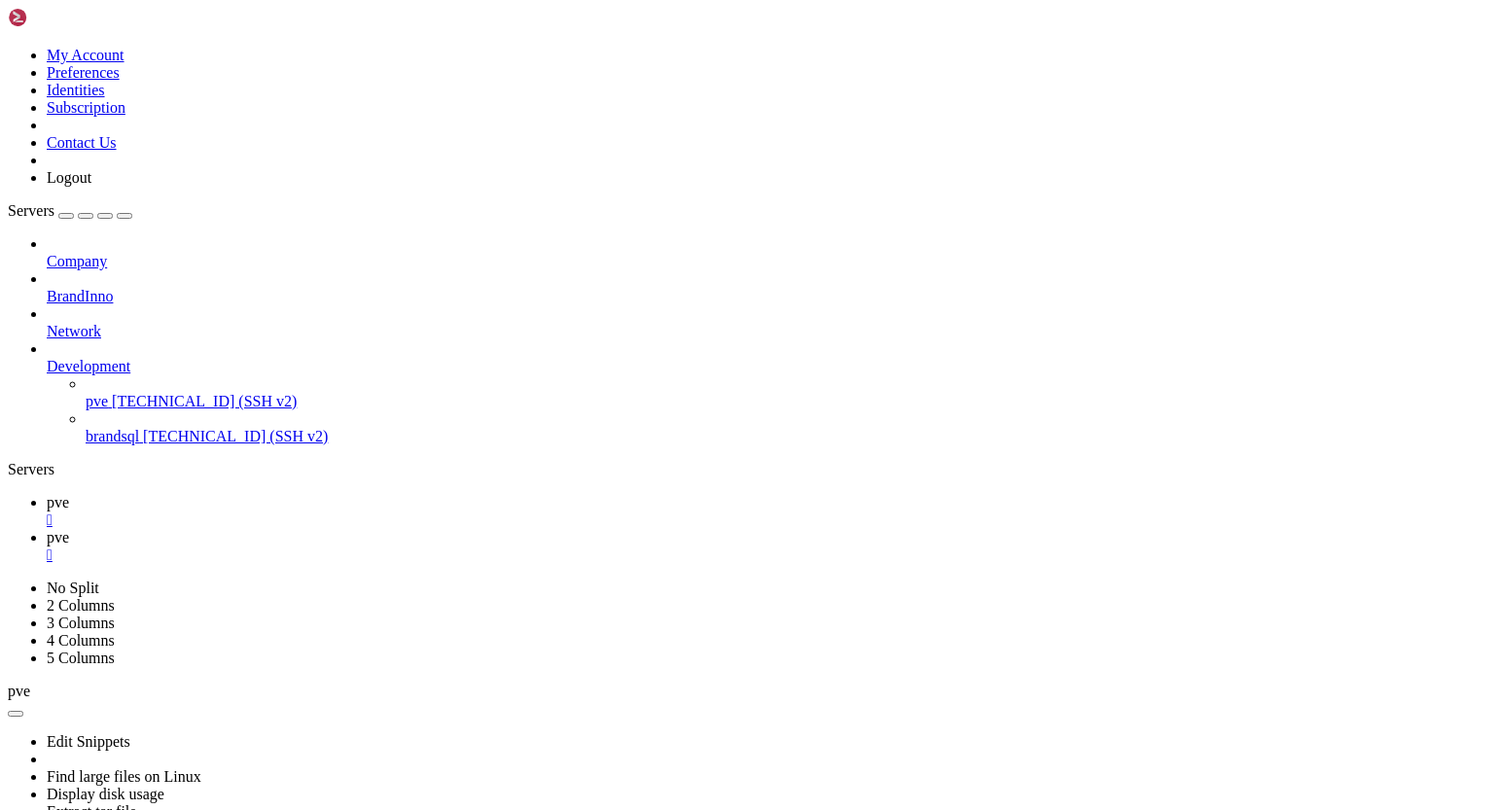
scroll to position [95934, 0]
drag, startPoint x: 18, startPoint y: 1171, endPoint x: 385, endPoint y: 1548, distance: 526.9
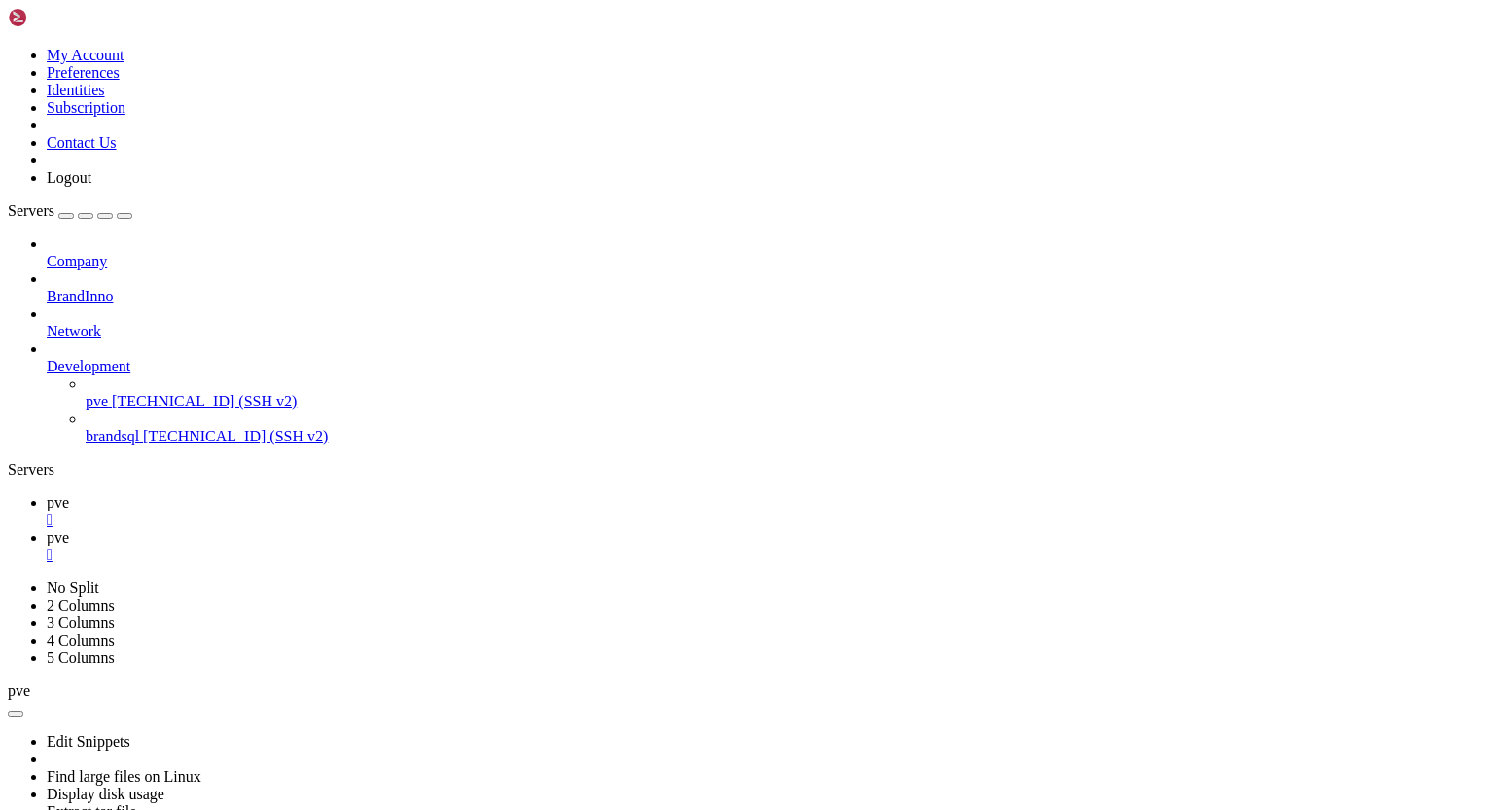
drag, startPoint x: 19, startPoint y: 1008, endPoint x: 208, endPoint y: 1190, distance: 262.8
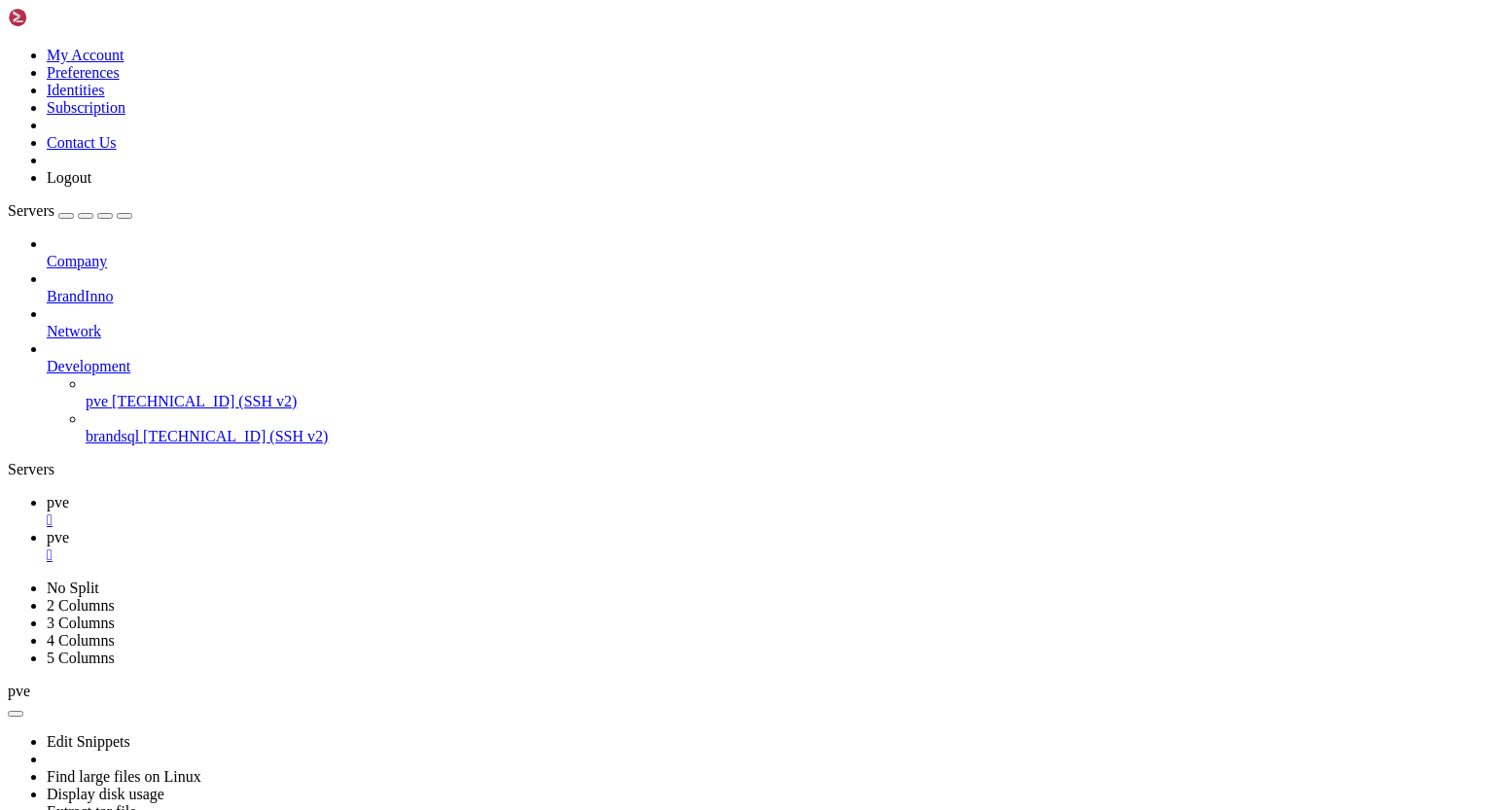
scroll to position [99043, 0]
drag, startPoint x: 18, startPoint y: 1188, endPoint x: 177, endPoint y: 1552, distance: 398.1
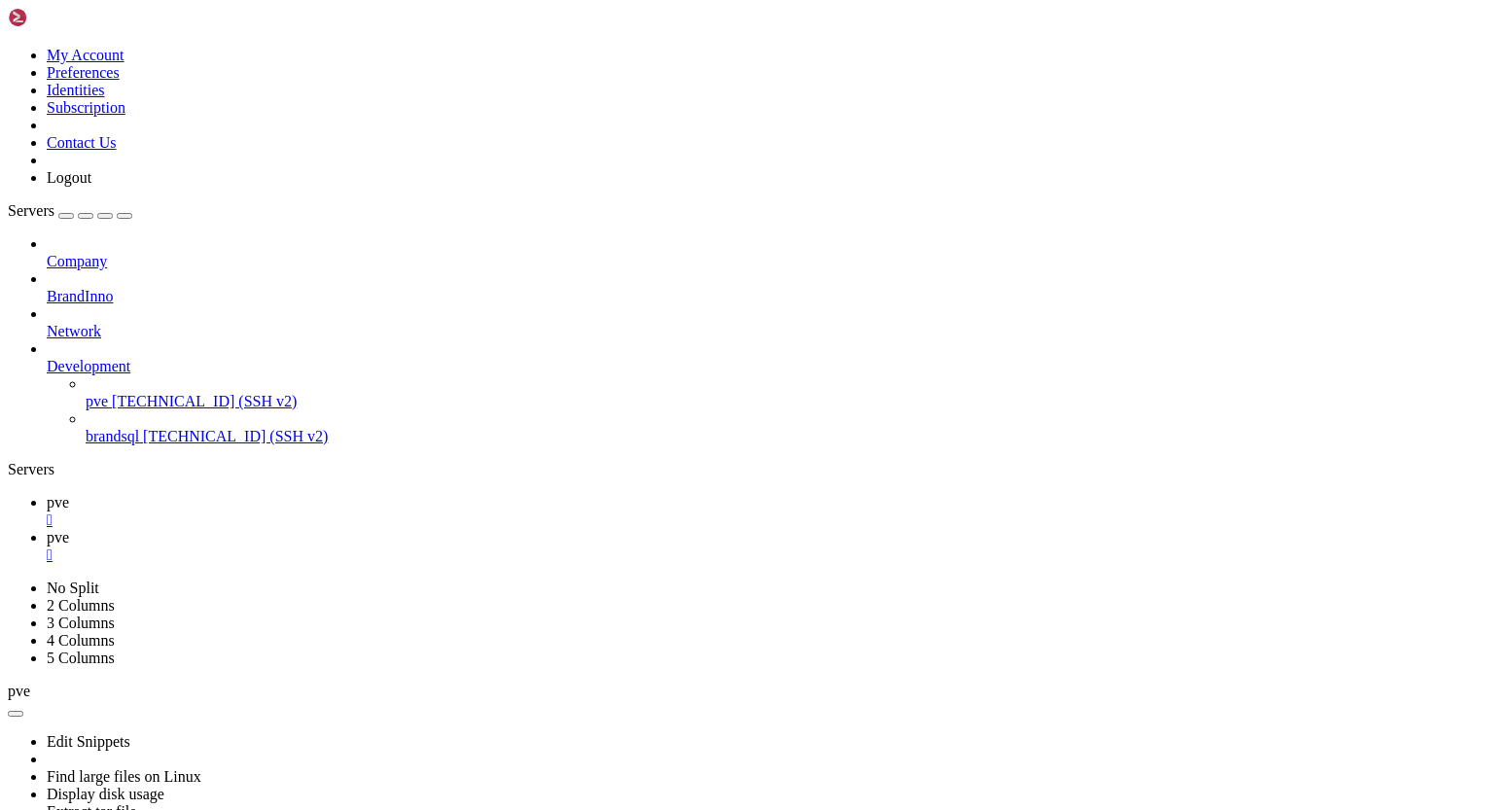
drag, startPoint x: 15, startPoint y: 1435, endPoint x: 90, endPoint y: 1457, distance: 79.1
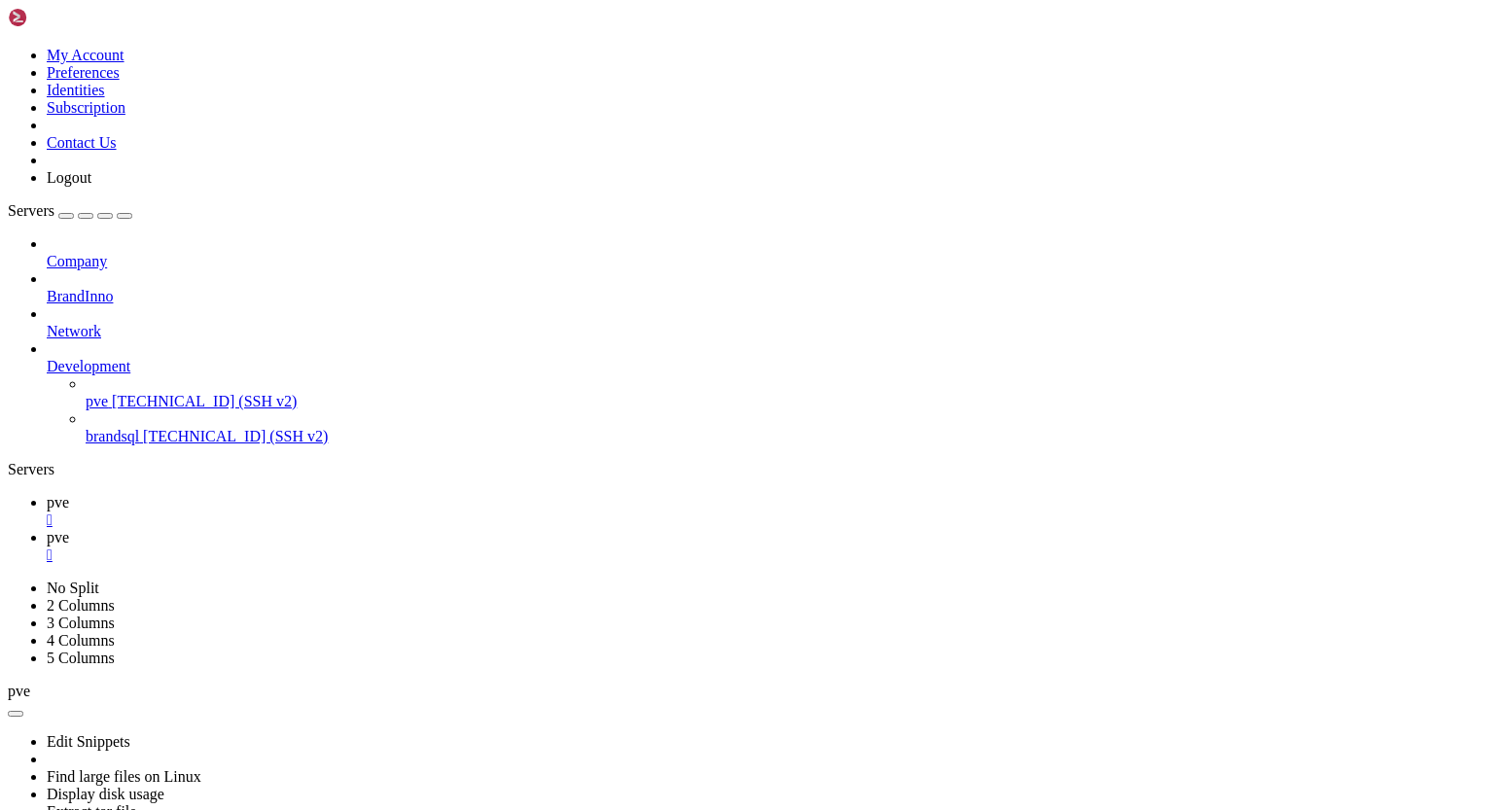
drag, startPoint x: 18, startPoint y: 1434, endPoint x: 139, endPoint y: 1483, distance: 131.3
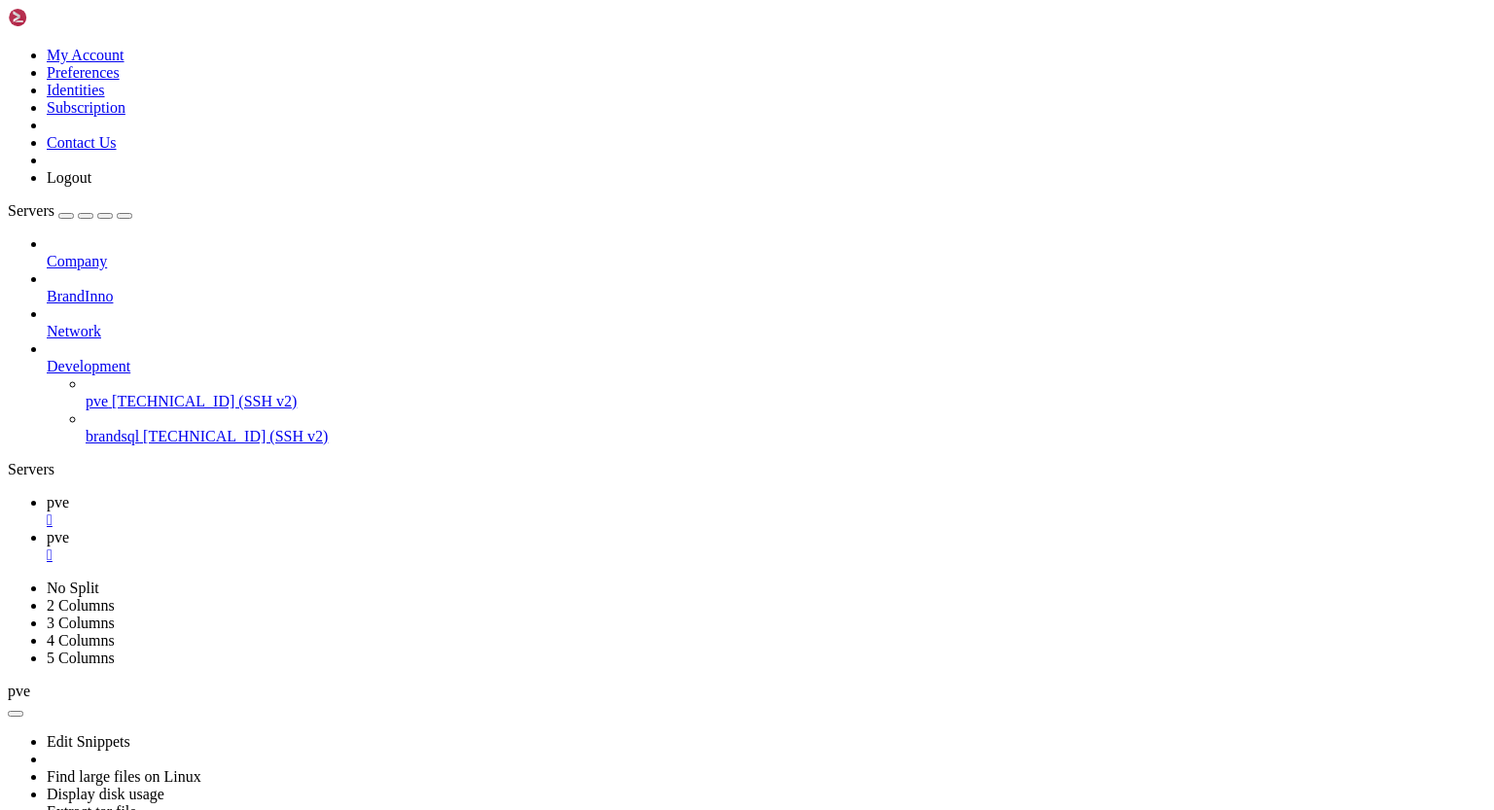
click at [69, 529] on span "pve" at bounding box center [58, 537] width 22 height 17
click at [69, 494] on span "pve" at bounding box center [58, 502] width 22 height 17
click at [69, 529] on span "pve" at bounding box center [58, 537] width 22 height 17
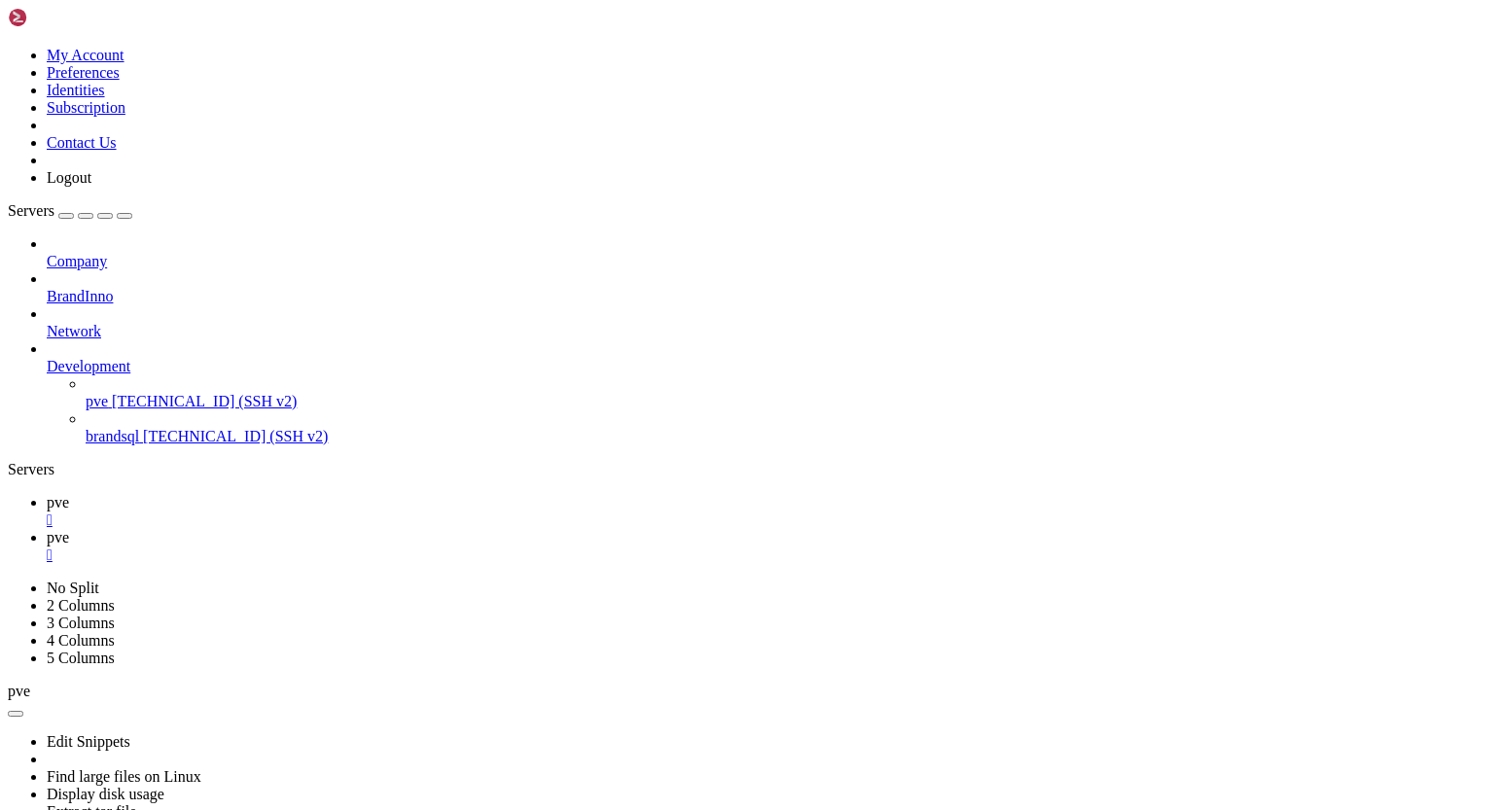
scroll to position [100349, 0]
click at [69, 494] on span "pve" at bounding box center [58, 502] width 22 height 17
drag, startPoint x: 16, startPoint y: 1340, endPoint x: 153, endPoint y: 1535, distance: 238.0
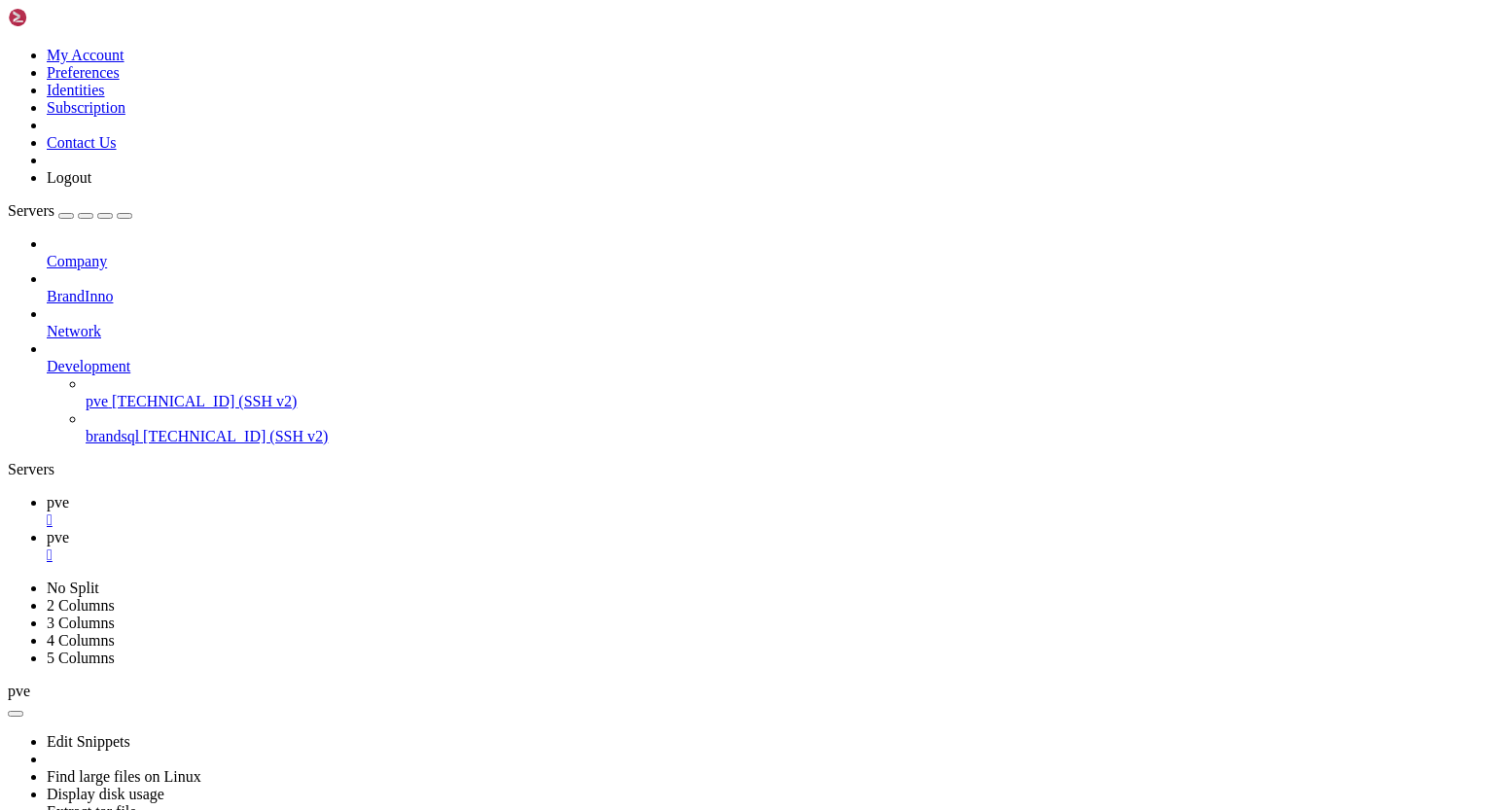
click at [372, 529] on link "pve " at bounding box center [766, 546] width 1439 height 35
click at [69, 494] on span "pve" at bounding box center [58, 502] width 22 height 17
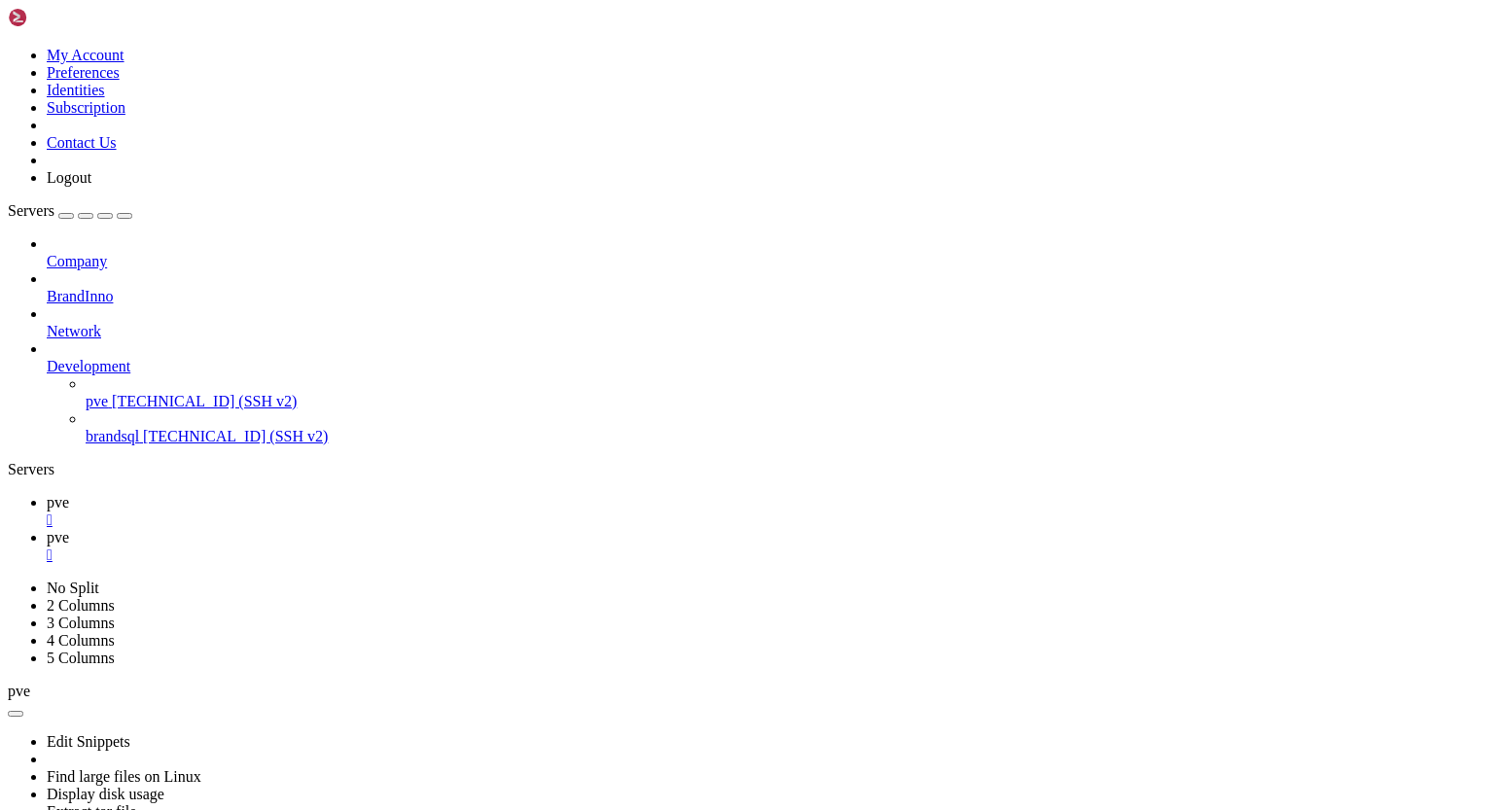
scroll to position [102978, 0]
drag, startPoint x: 18, startPoint y: 1254, endPoint x: 549, endPoint y: 1511, distance: 590.3
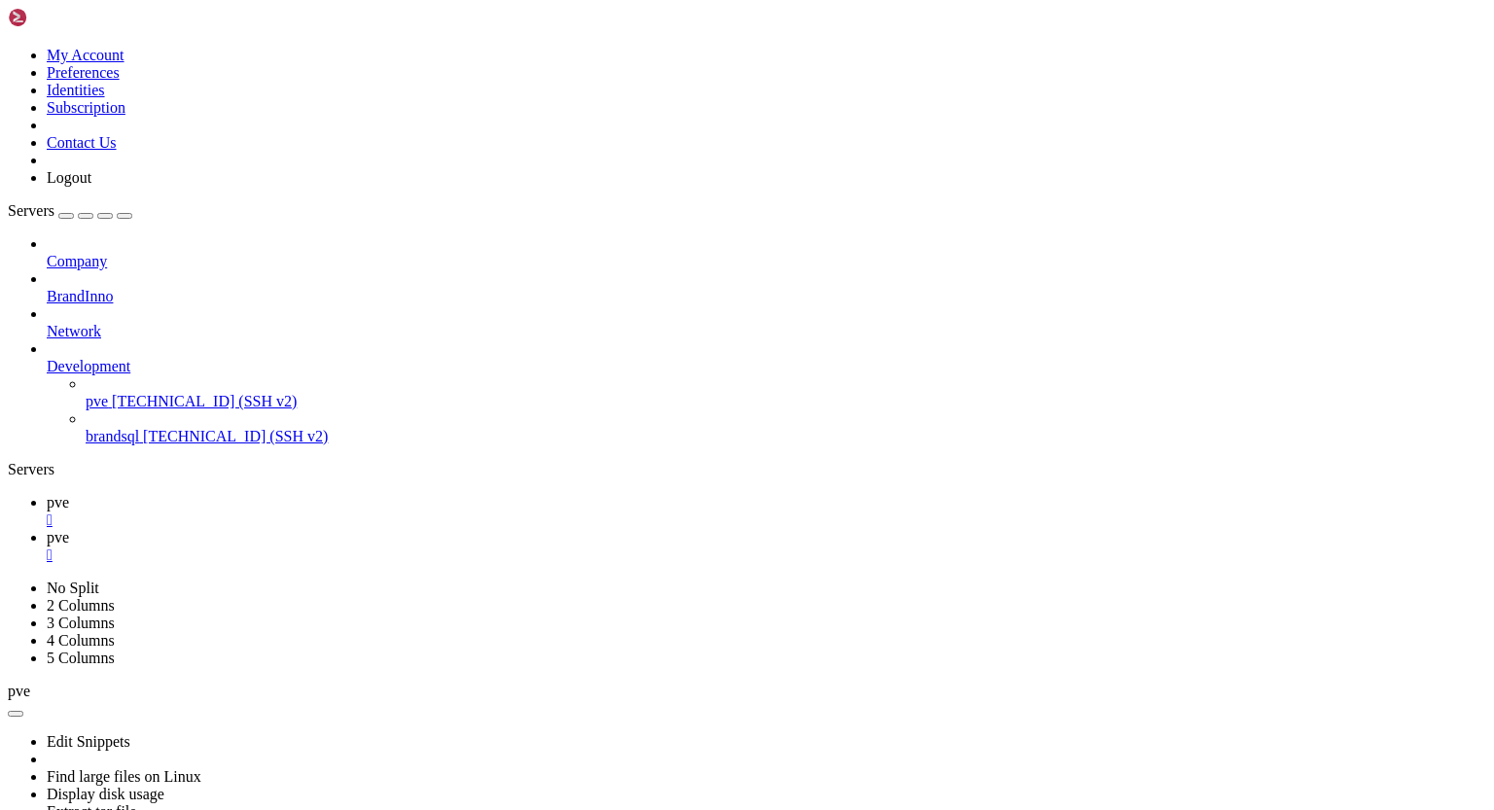
scroll to position [103722, 0]
drag, startPoint x: 18, startPoint y: 1084, endPoint x: 89, endPoint y: 1547, distance: 468.5
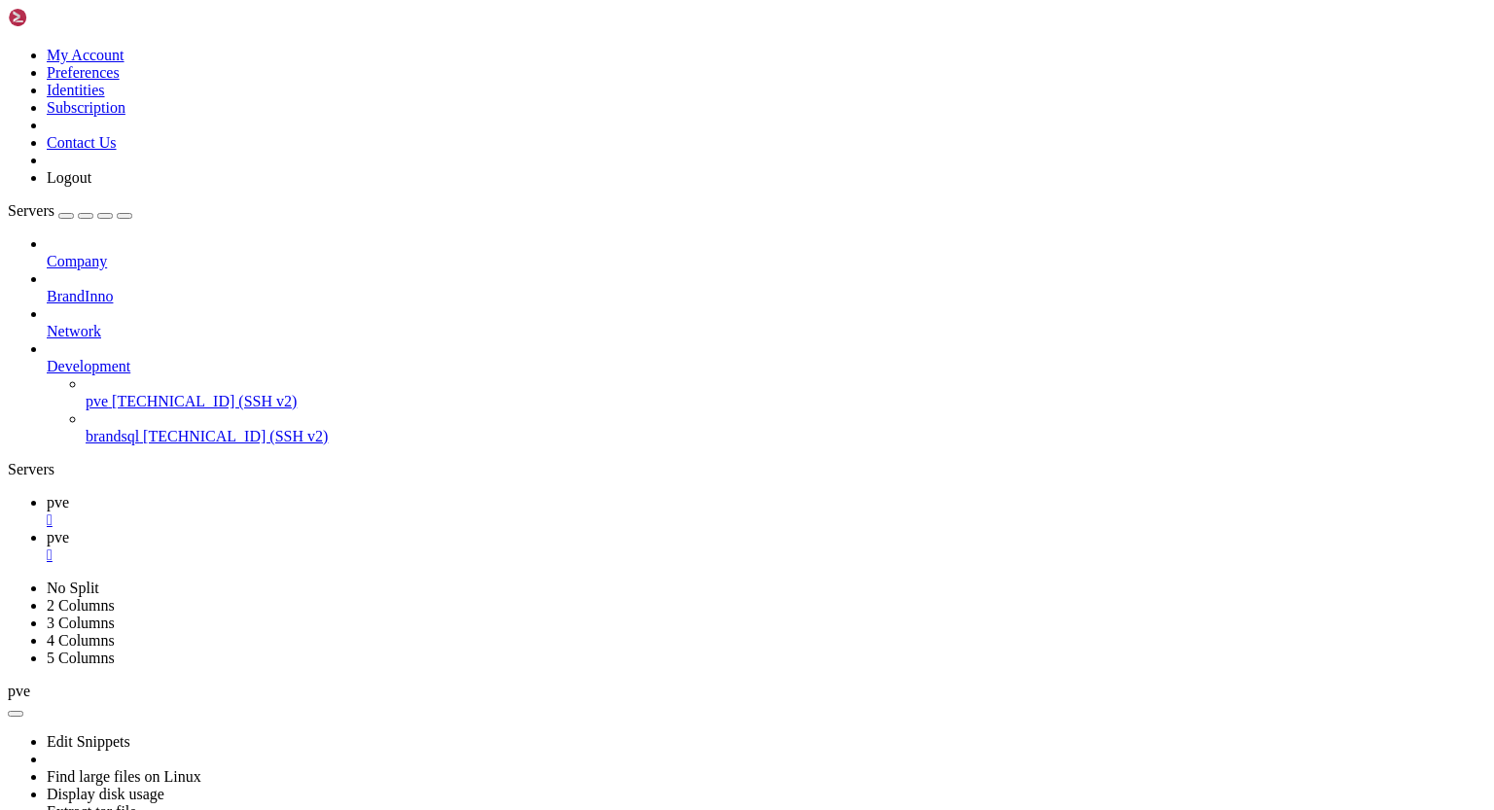
drag, startPoint x: 18, startPoint y: 1119, endPoint x: 171, endPoint y: 1276, distance: 220.1
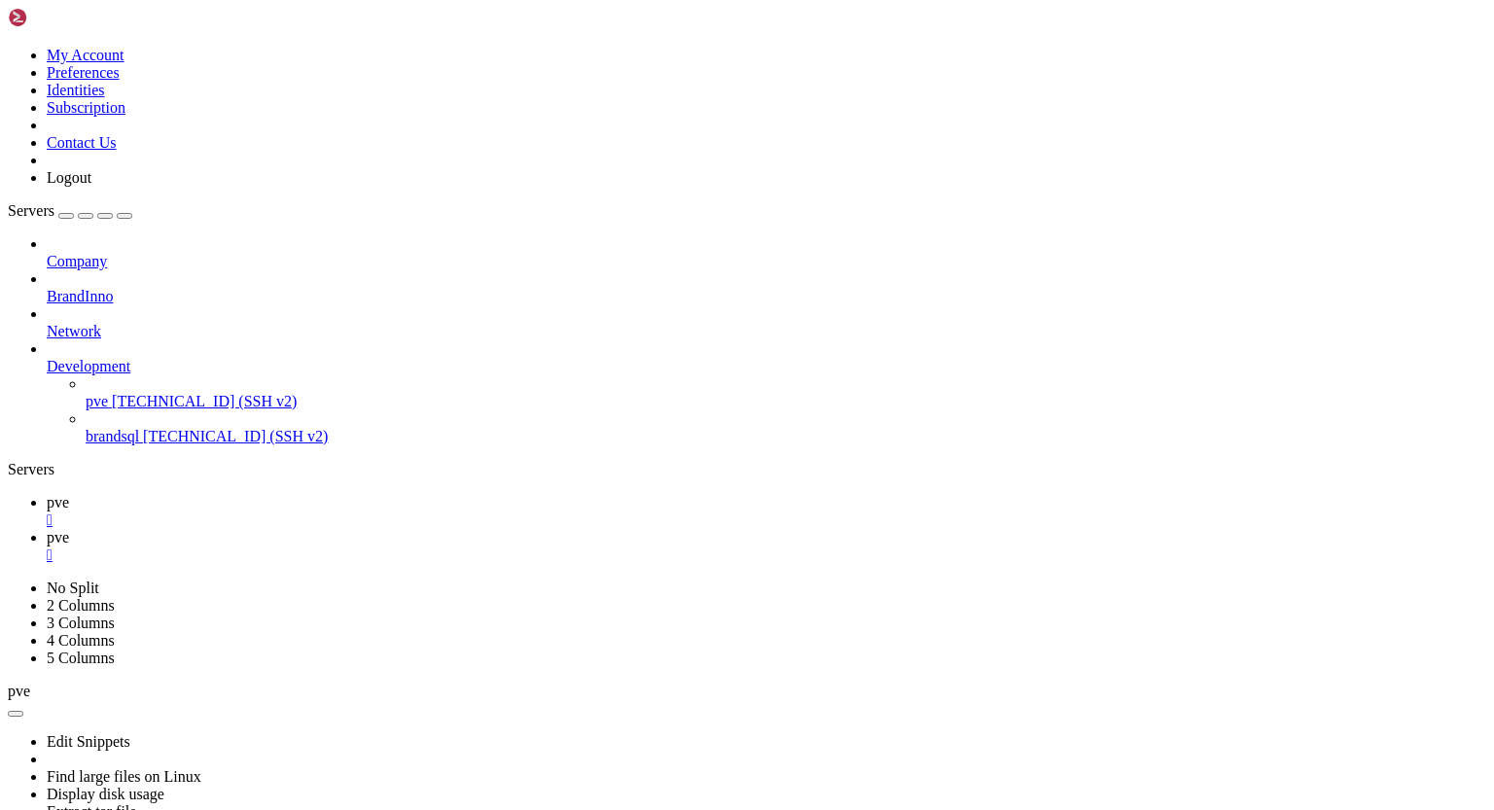
scroll to position [109697, 0]
drag, startPoint x: 132, startPoint y: 1076, endPoint x: 18, endPoint y: 1047, distance: 118.4
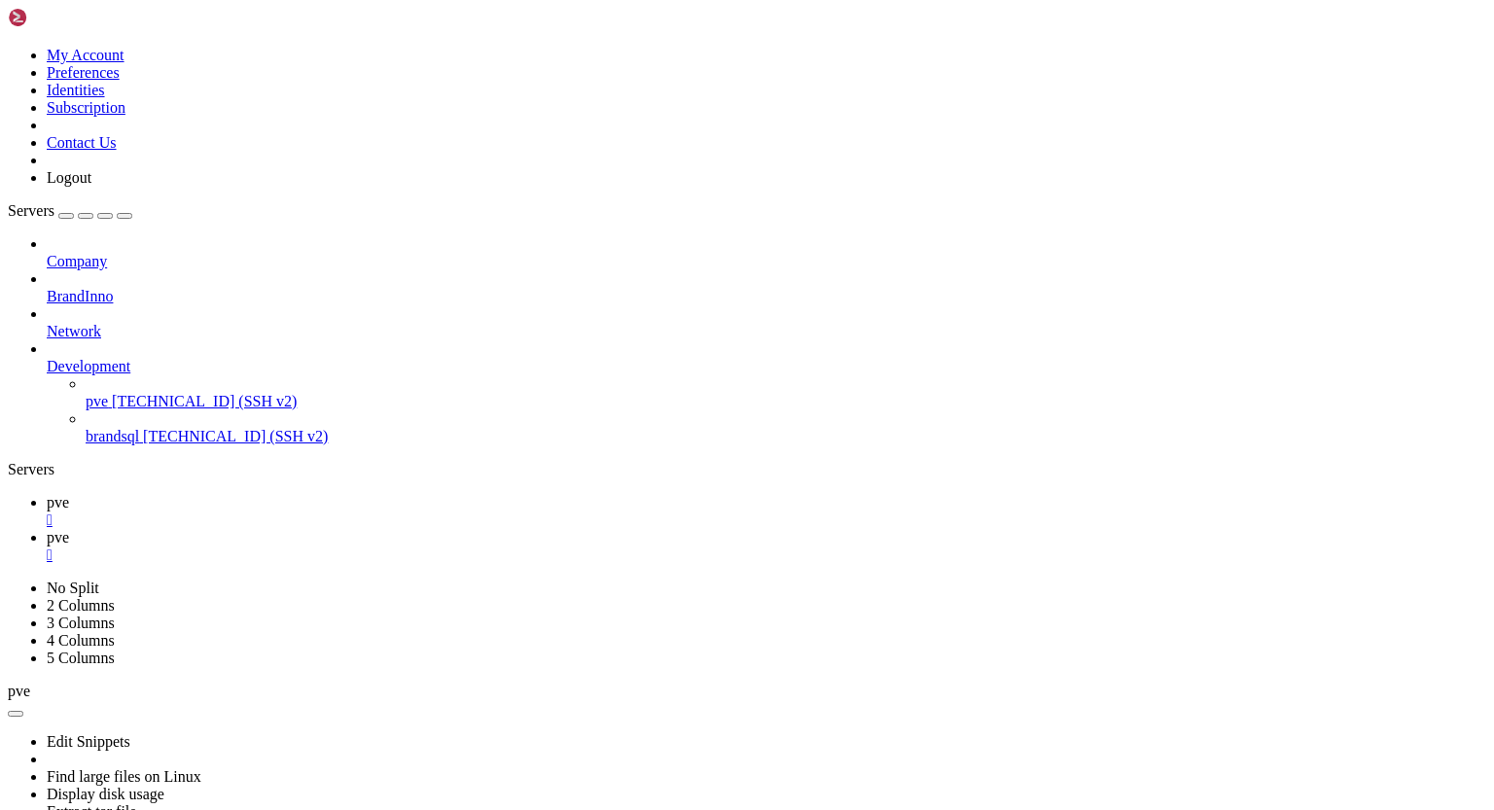
scroll to position [112756, 0]
drag, startPoint x: 18, startPoint y: 1253, endPoint x: 216, endPoint y: 1329, distance: 212.4
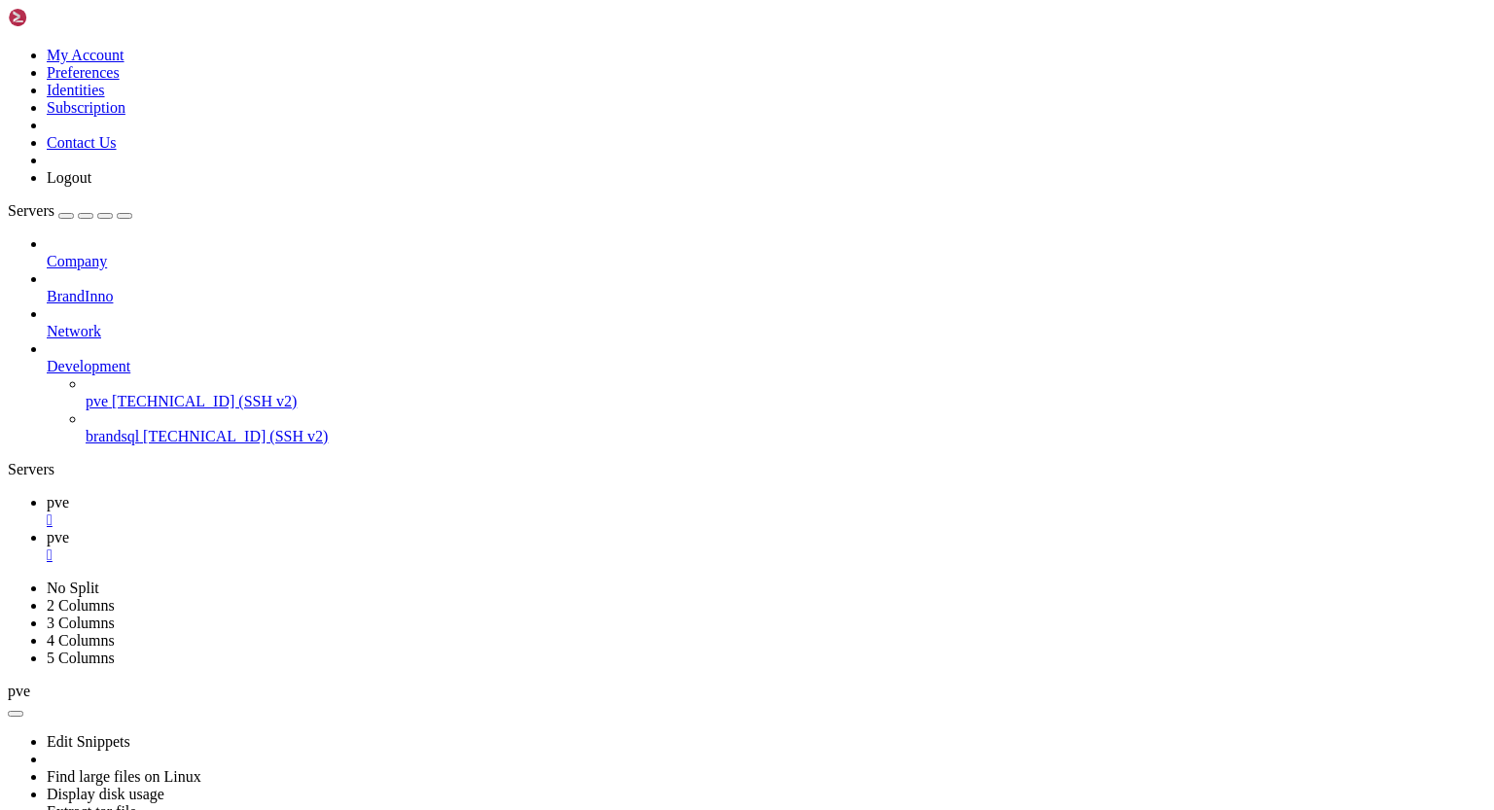
drag, startPoint x: 18, startPoint y: 1120, endPoint x: 232, endPoint y: 1261, distance: 256.6
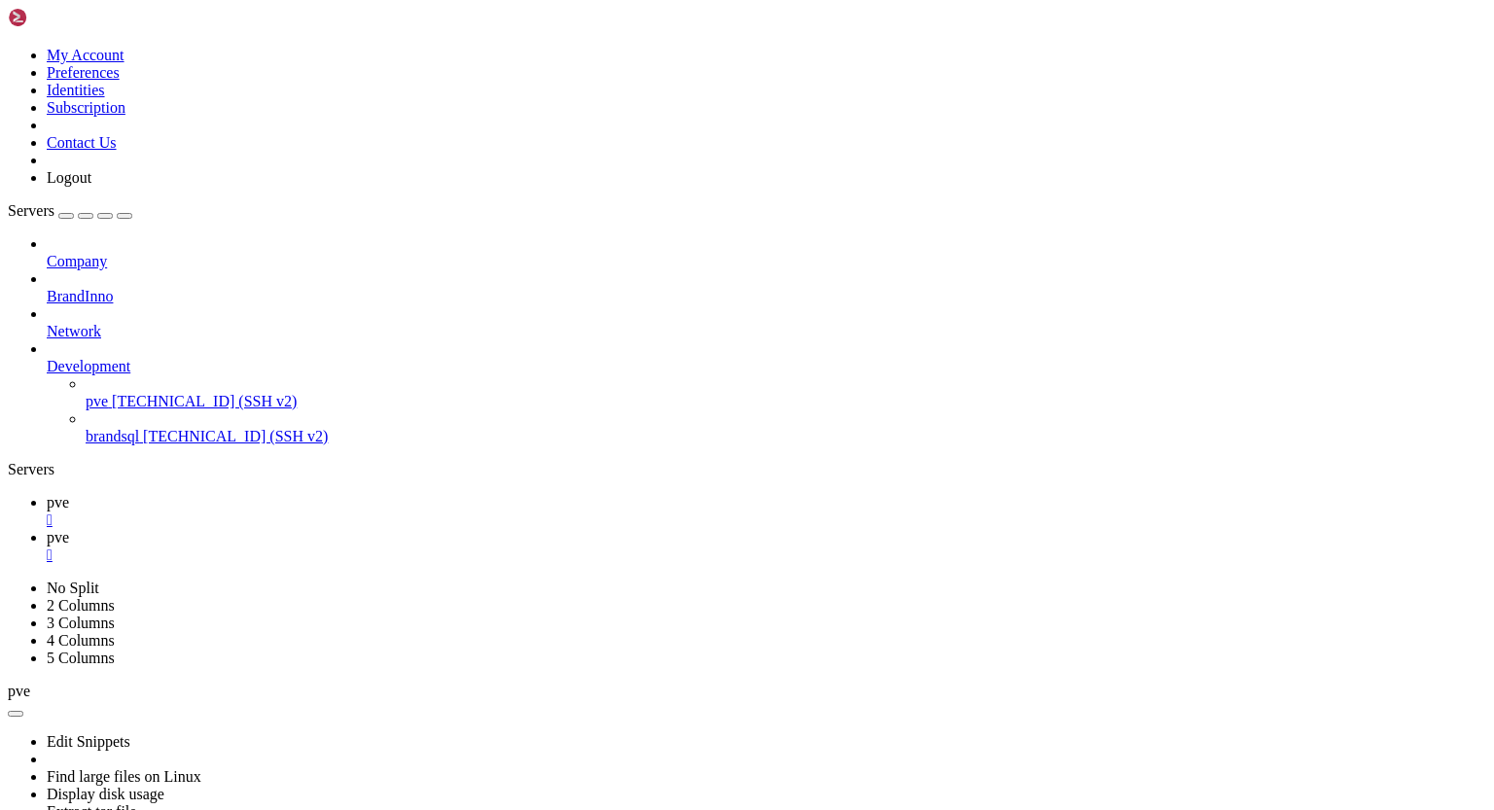
drag, startPoint x: 18, startPoint y: 1255, endPoint x: 203, endPoint y: 1399, distance: 235.0
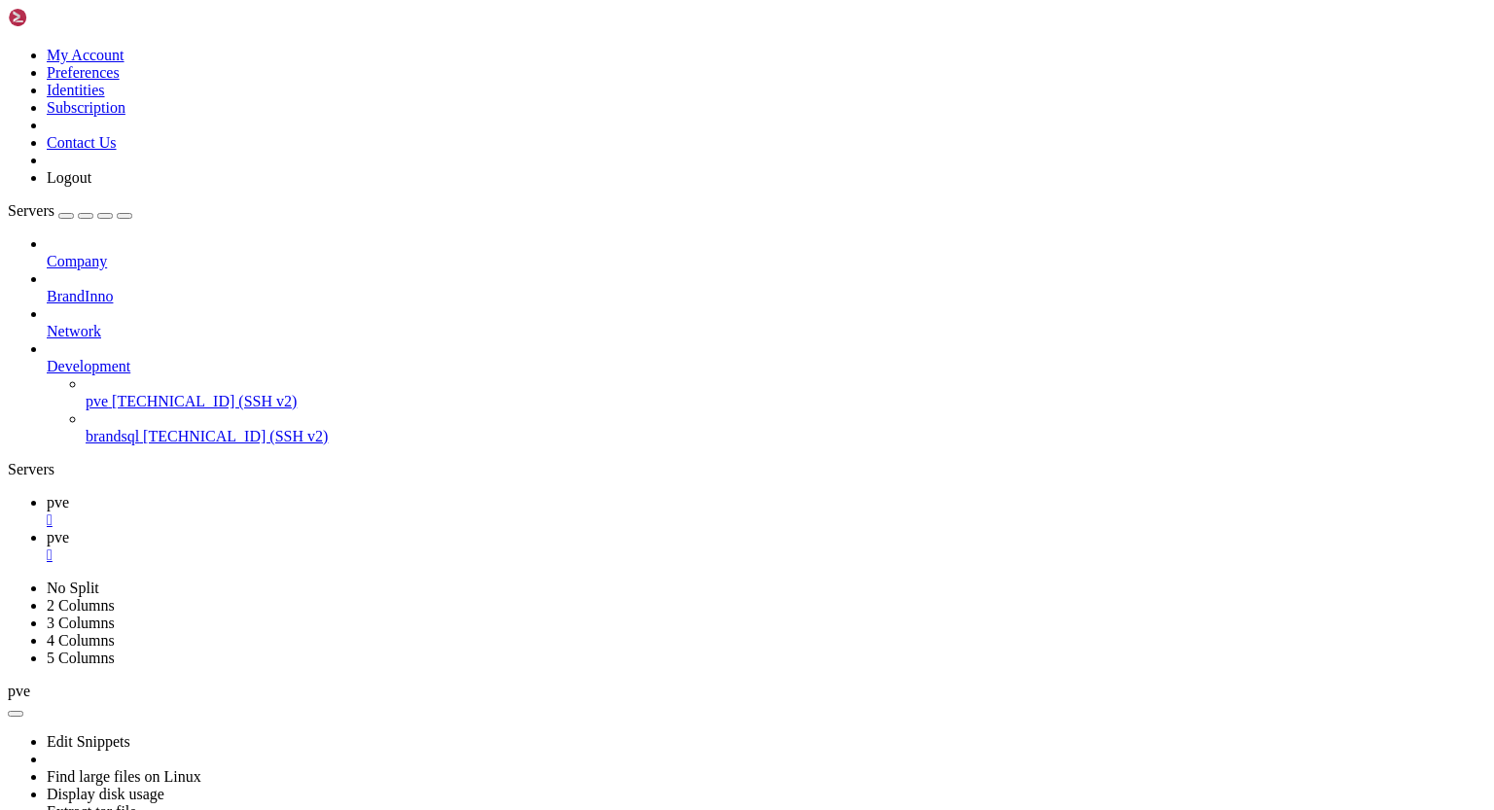
drag, startPoint x: 138, startPoint y: 1321, endPoint x: 171, endPoint y: 1334, distance: 35.8
drag, startPoint x: 18, startPoint y: 1286, endPoint x: 112, endPoint y: 1305, distance: 96.3
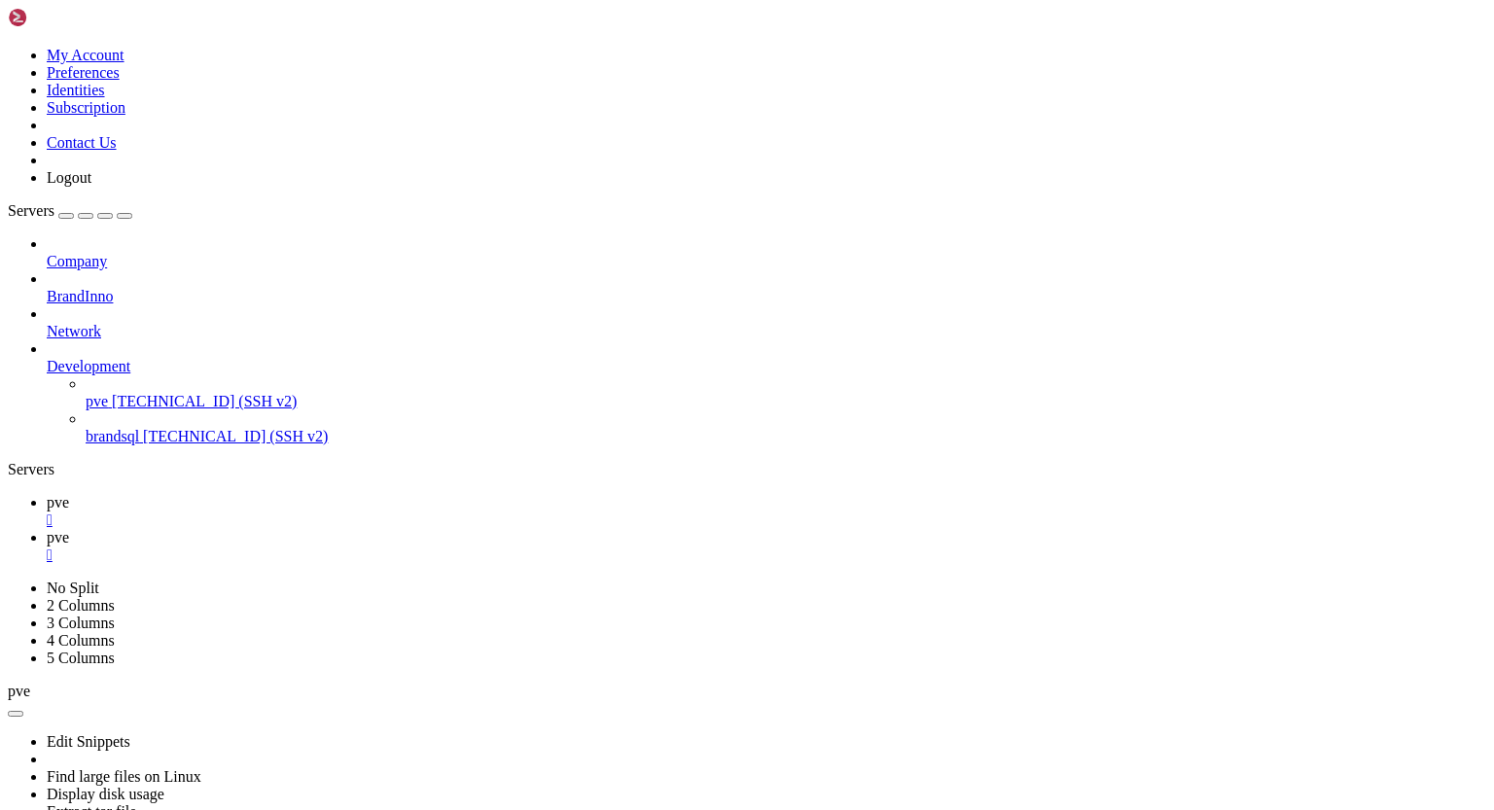
scroll to position [118355, 0]
drag, startPoint x: 16, startPoint y: 1170, endPoint x: 194, endPoint y: 1273, distance: 205.7
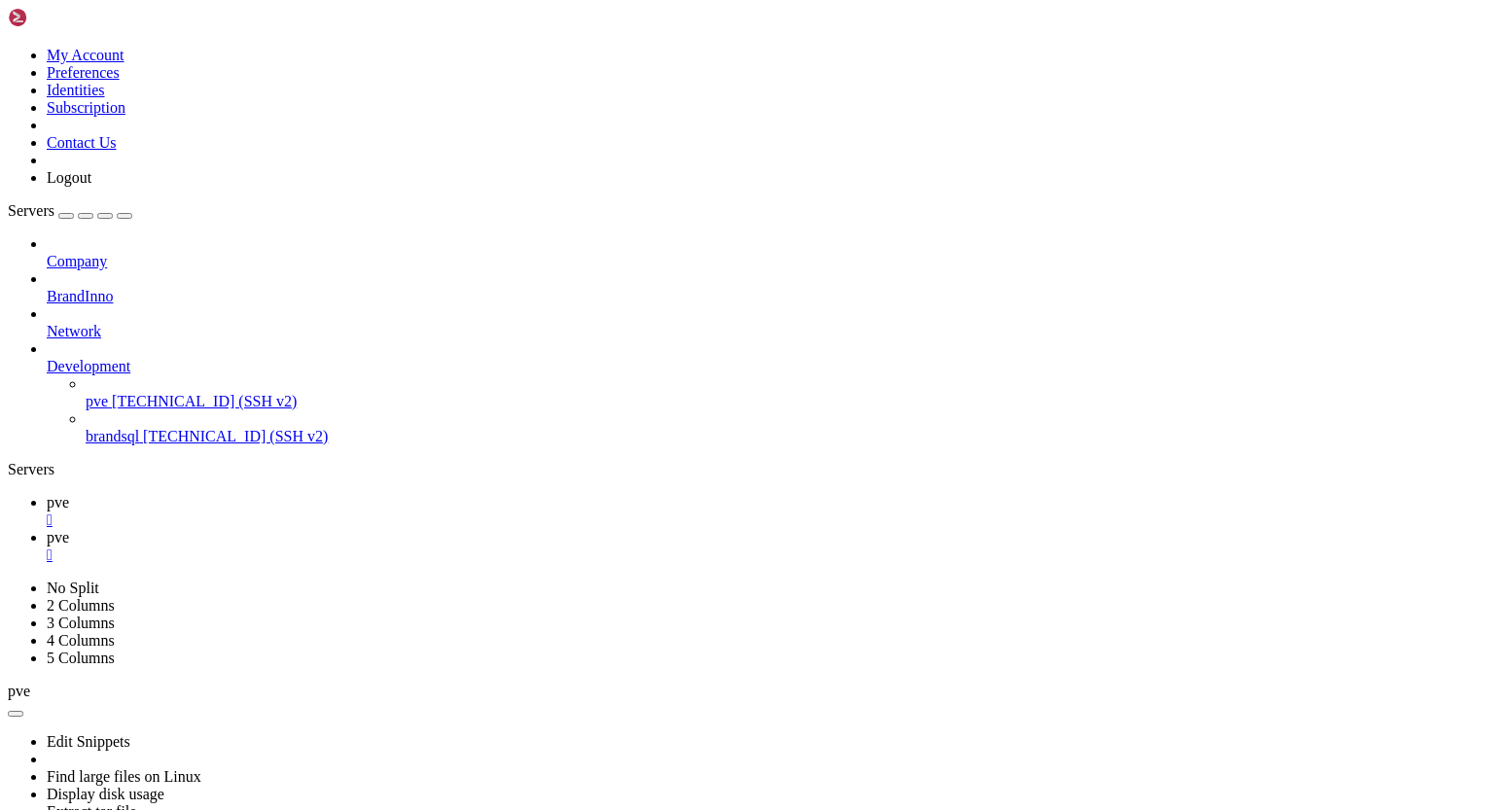
scroll to position [117902, 0]
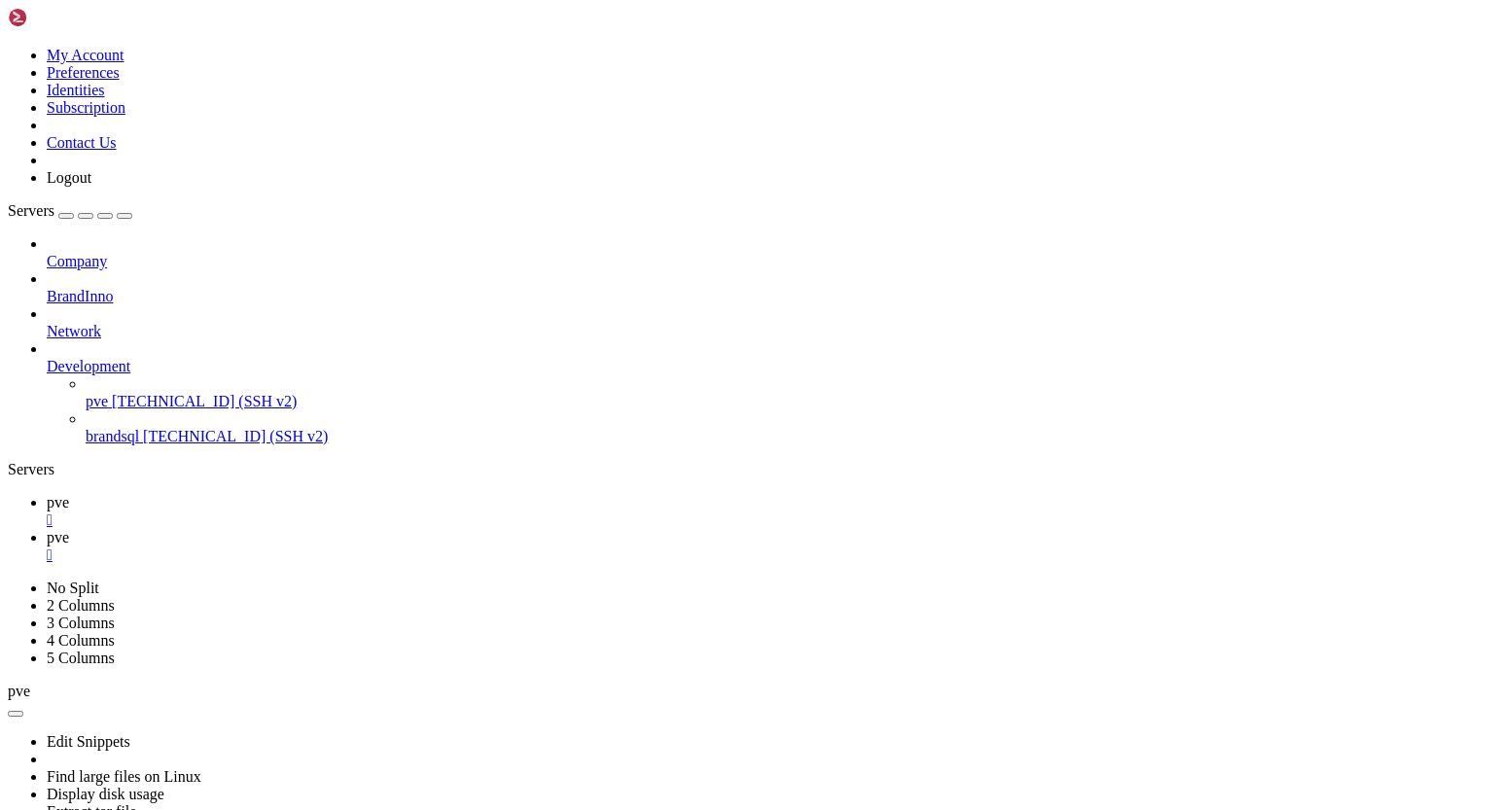
scroll to position [122936, 0]
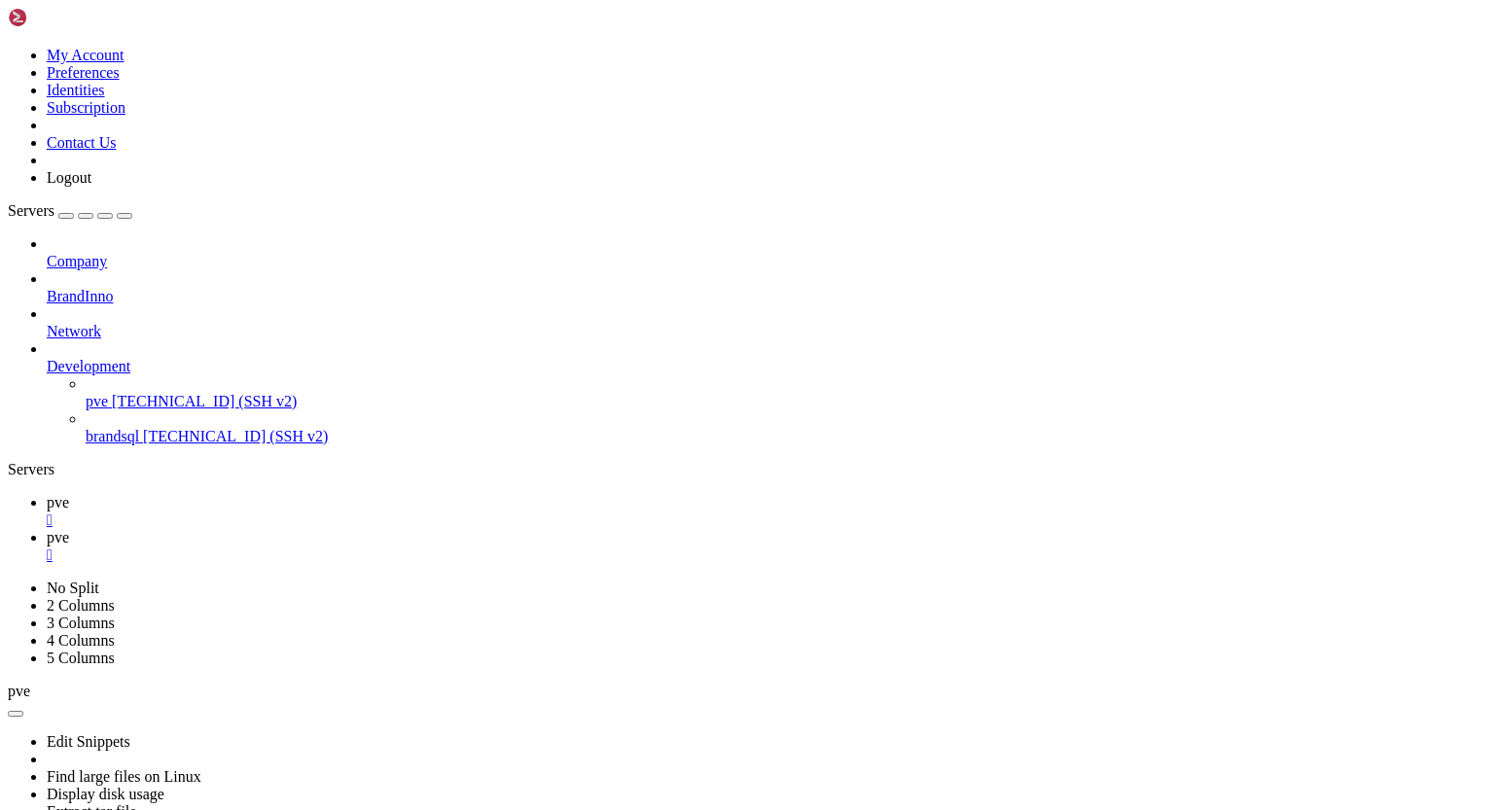
scroll to position [127020, 0]
drag, startPoint x: 48, startPoint y: 1432, endPoint x: 267, endPoint y: 1432, distance: 219.8
drag, startPoint x: 337, startPoint y: 1518, endPoint x: 506, endPoint y: 1522, distance: 169.3
